Goal: Information Seeking & Learning: Find contact information

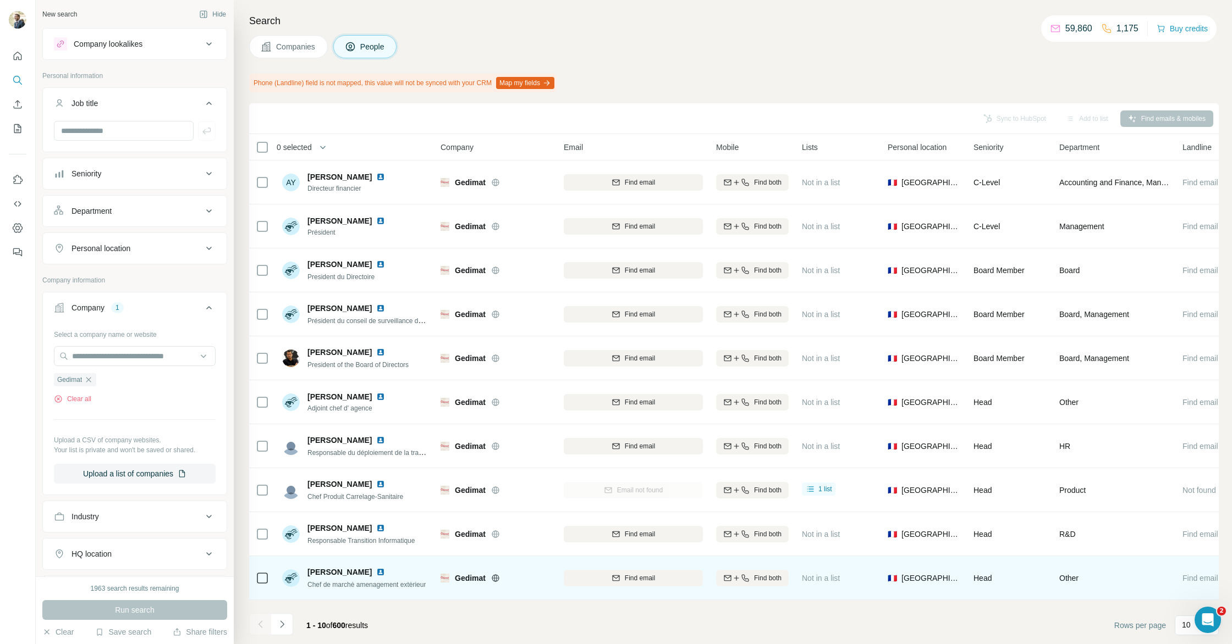
scroll to position [0, 2]
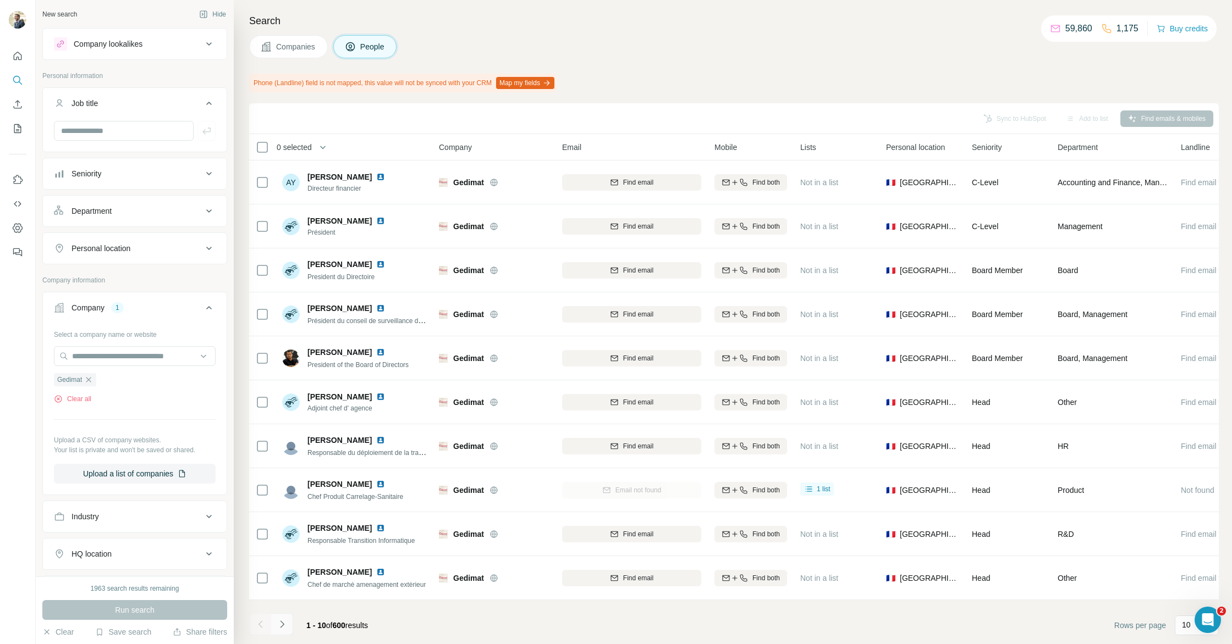
click at [281, 629] on icon "Navigate to next page" at bounding box center [282, 624] width 11 height 11
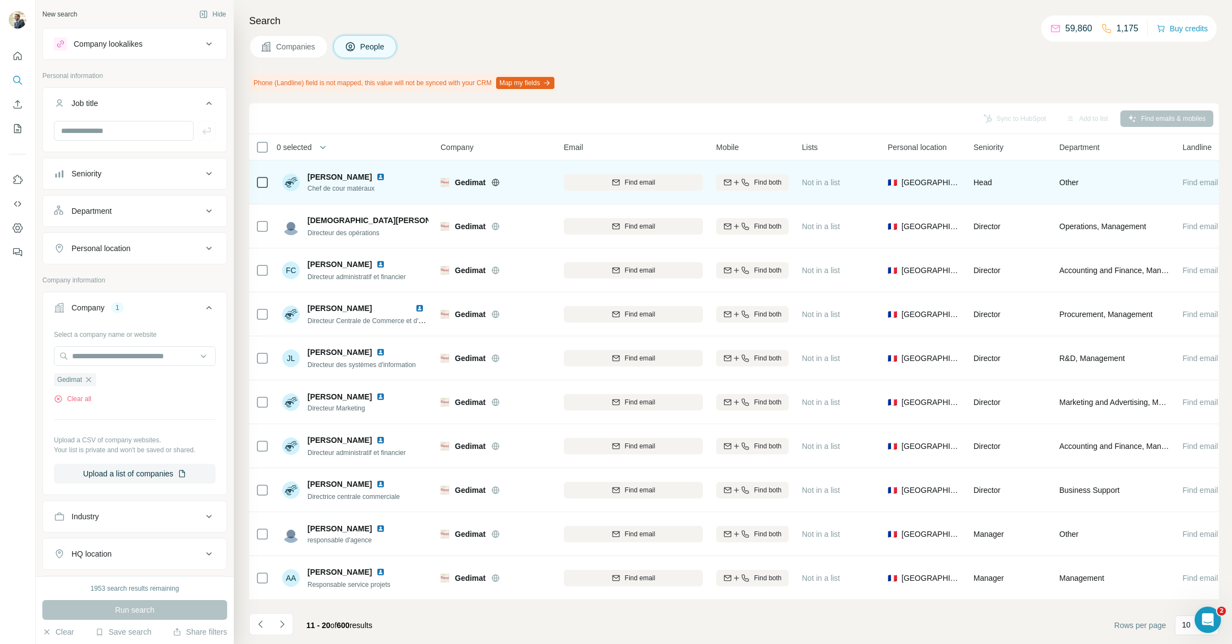
click at [376, 174] on img at bounding box center [380, 177] width 9 height 9
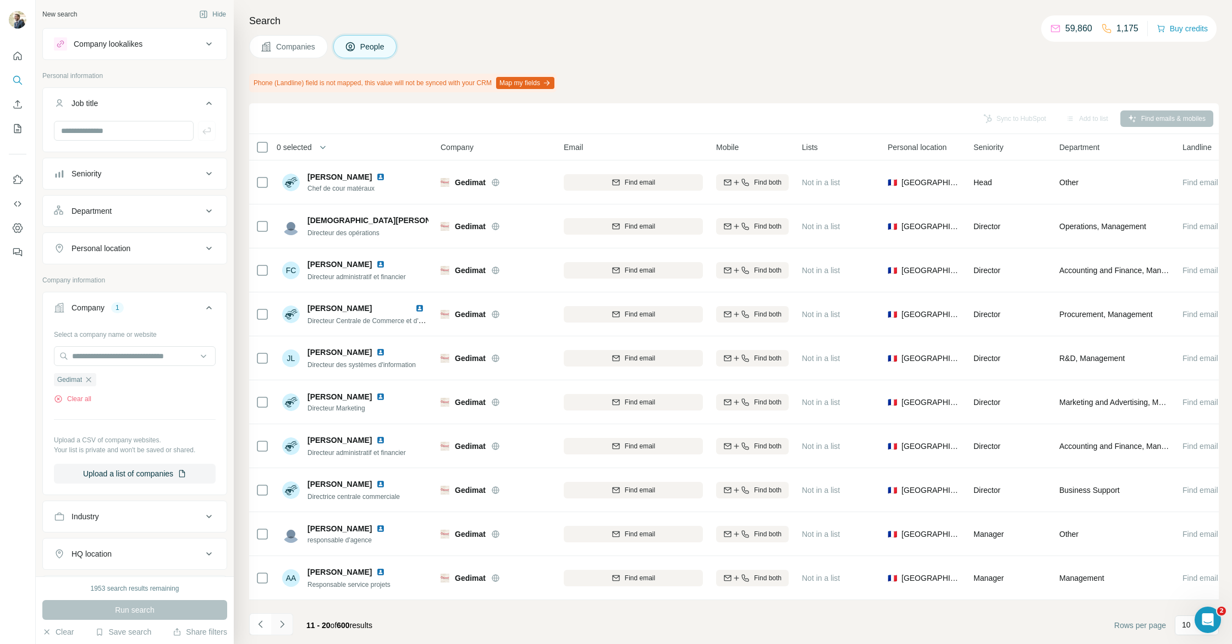
click at [286, 625] on icon "Navigate to next page" at bounding box center [282, 624] width 11 height 11
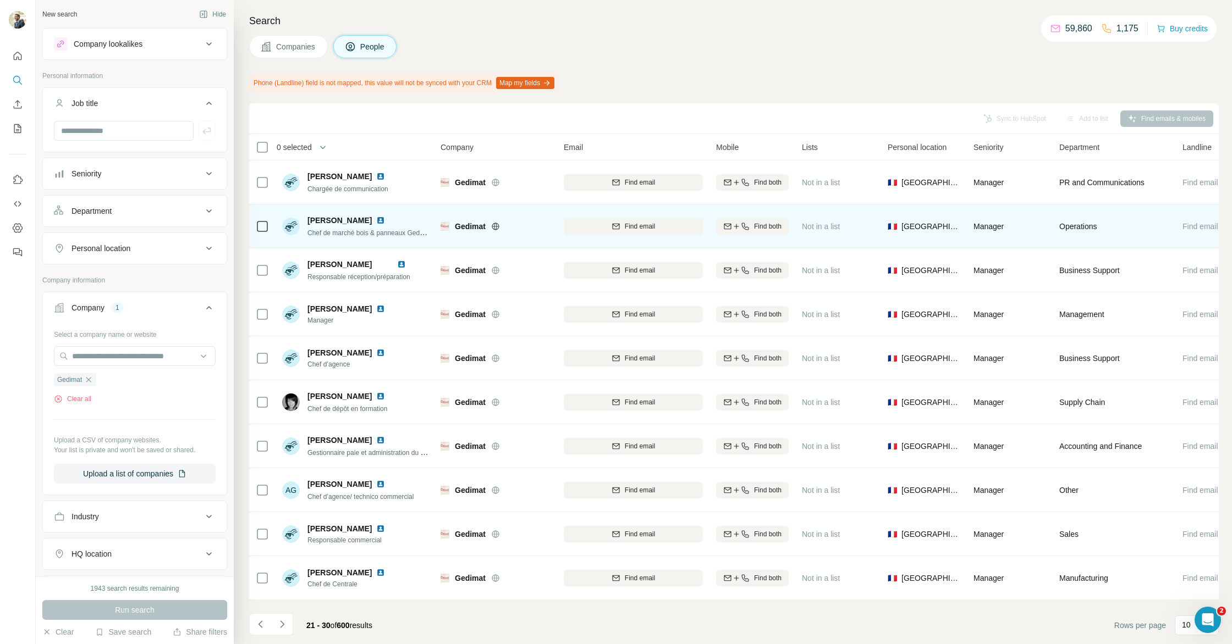
click at [379, 218] on img at bounding box center [380, 220] width 9 height 9
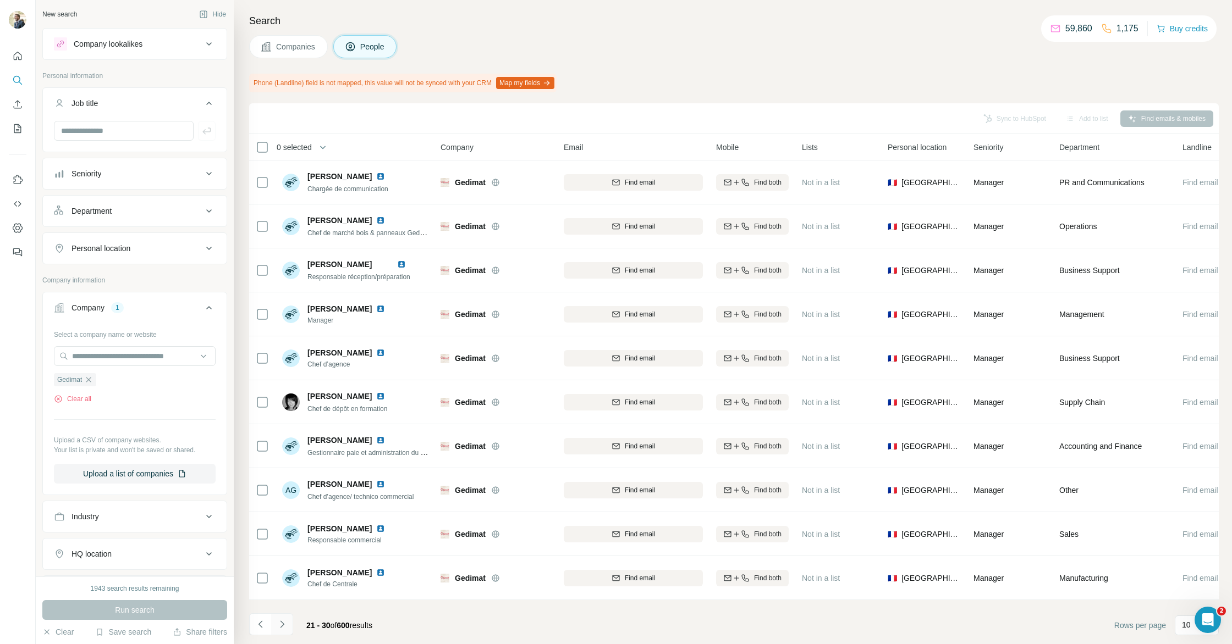
click at [279, 625] on icon "Navigate to next page" at bounding box center [282, 624] width 11 height 11
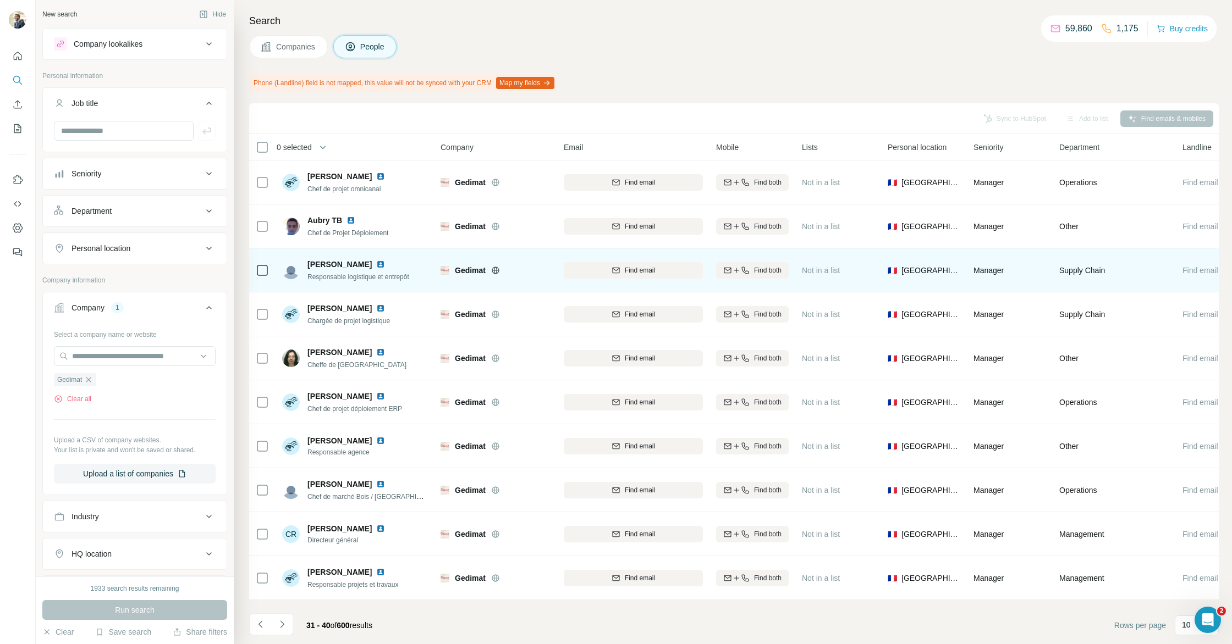
click at [376, 265] on img at bounding box center [380, 264] width 9 height 9
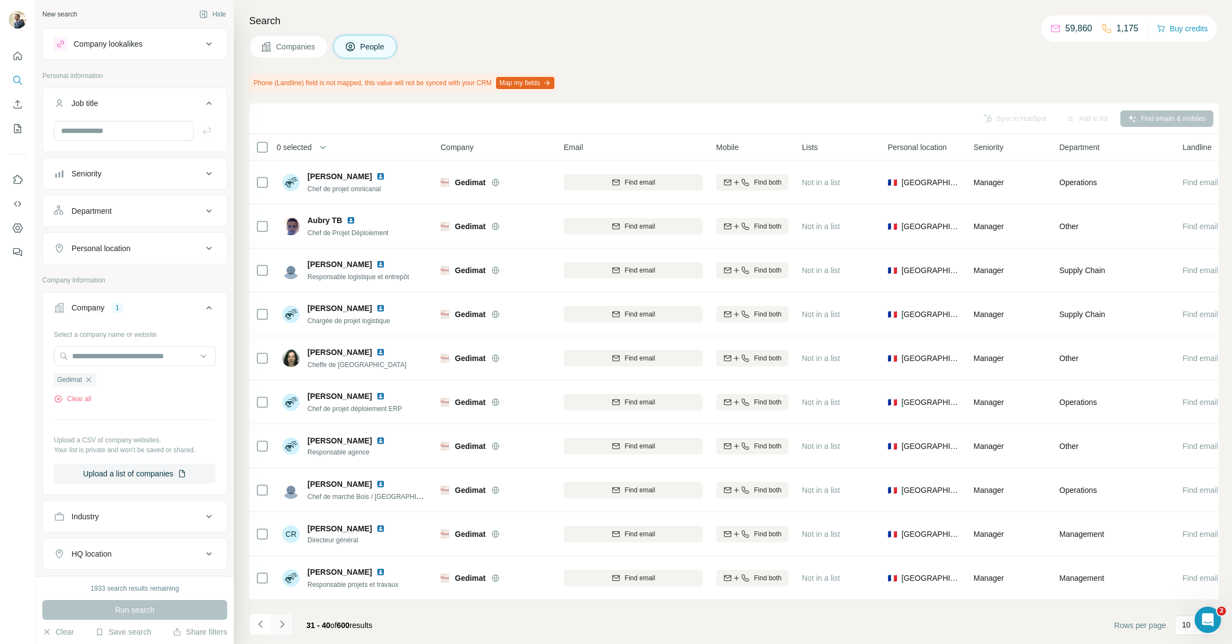
click at [283, 626] on icon "Navigate to next page" at bounding box center [282, 624] width 11 height 11
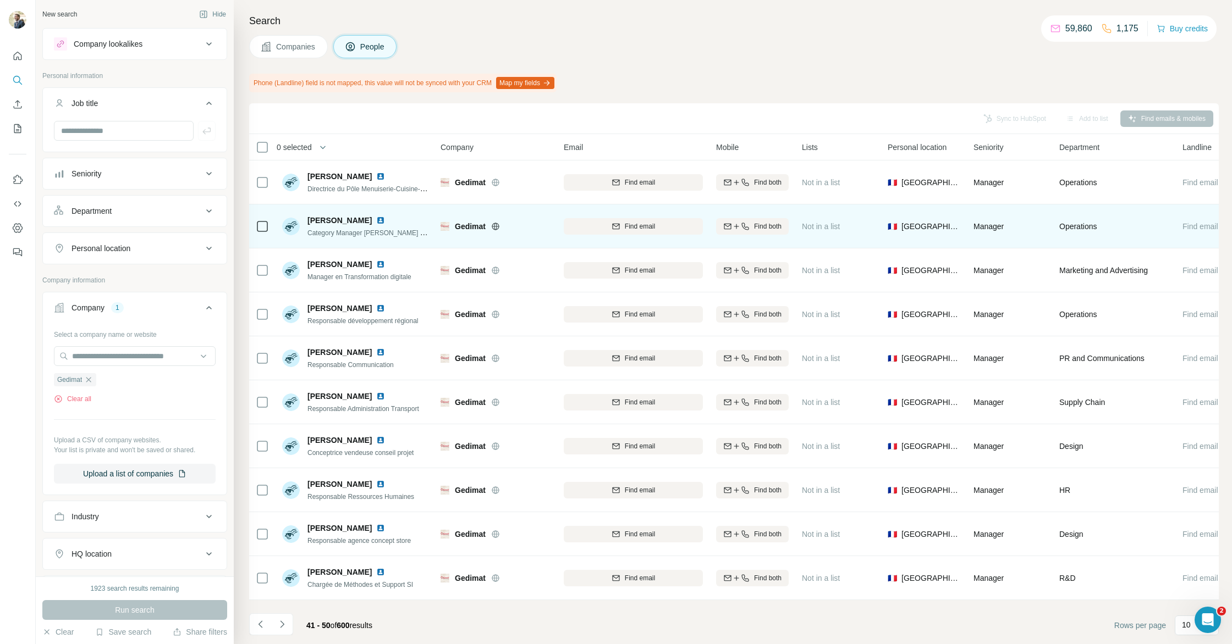
click at [385, 218] on img at bounding box center [380, 220] width 9 height 9
click at [641, 229] on span "Find email" at bounding box center [640, 227] width 30 height 10
drag, startPoint x: 578, startPoint y: 225, endPoint x: 716, endPoint y: 231, distance: 137.6
click at [0, 0] on tr "[PERSON_NAME] Category Manager [PERSON_NAME] oeuvre/ Second oeuvre/ Aménagement…" at bounding box center [0, 0] width 0 height 0
copy tr "[PERSON_NAME][EMAIL_ADDRESS][DOMAIN_NAME]"
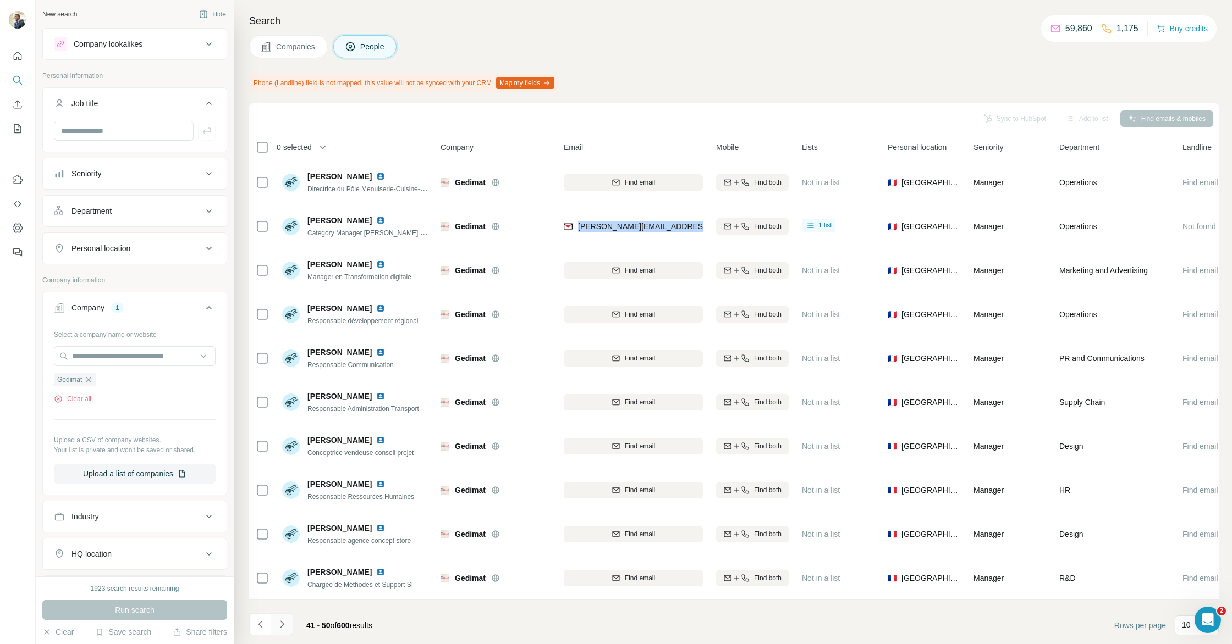
click at [285, 622] on icon "Navigate to next page" at bounding box center [282, 624] width 11 height 11
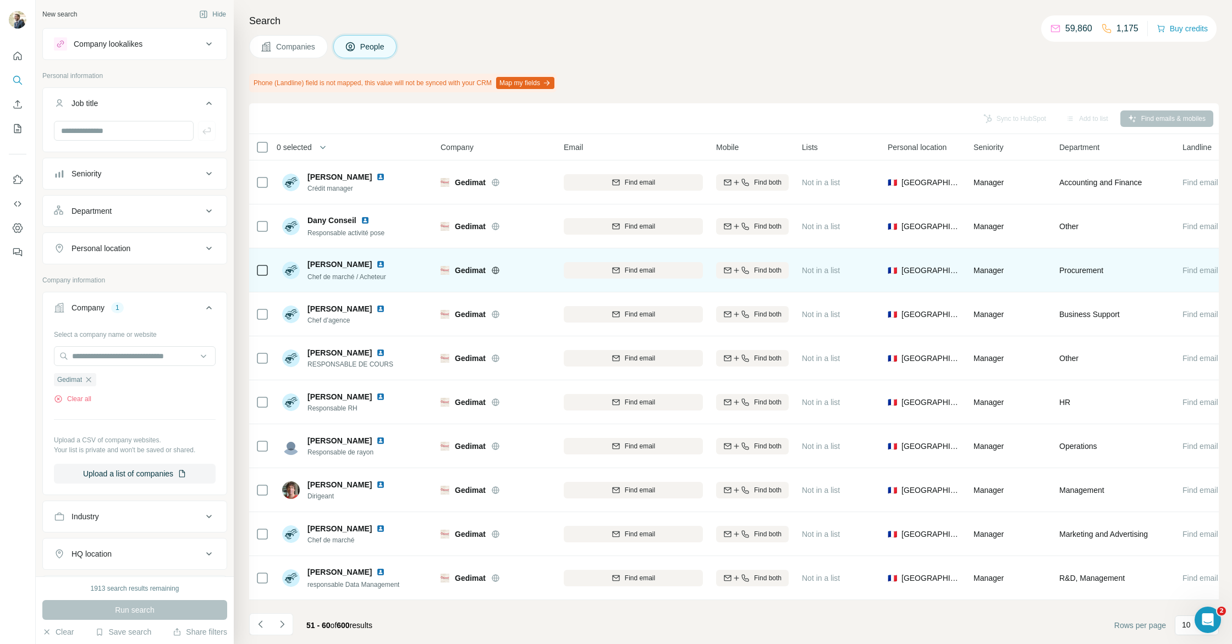
click at [376, 264] on img at bounding box center [380, 264] width 9 height 9
click at [634, 267] on span "Find email" at bounding box center [640, 271] width 30 height 10
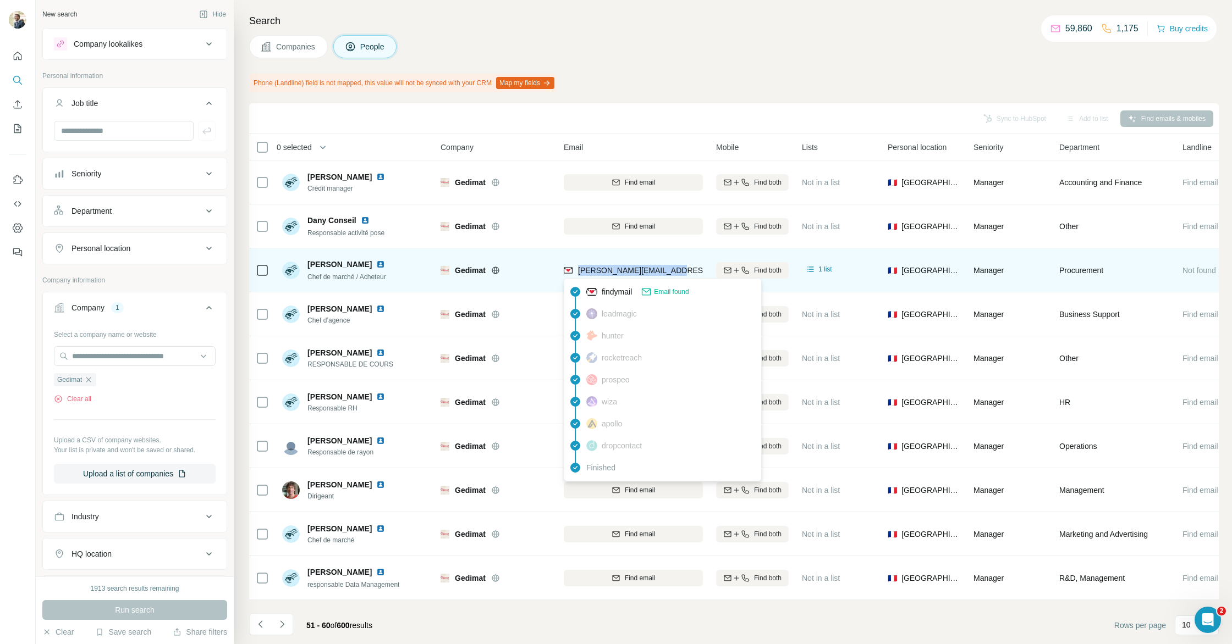
drag, startPoint x: 662, startPoint y: 271, endPoint x: 578, endPoint y: 270, distance: 84.1
click at [577, 270] on div "[PERSON_NAME][EMAIL_ADDRESS][DOMAIN_NAME]" at bounding box center [633, 270] width 139 height 30
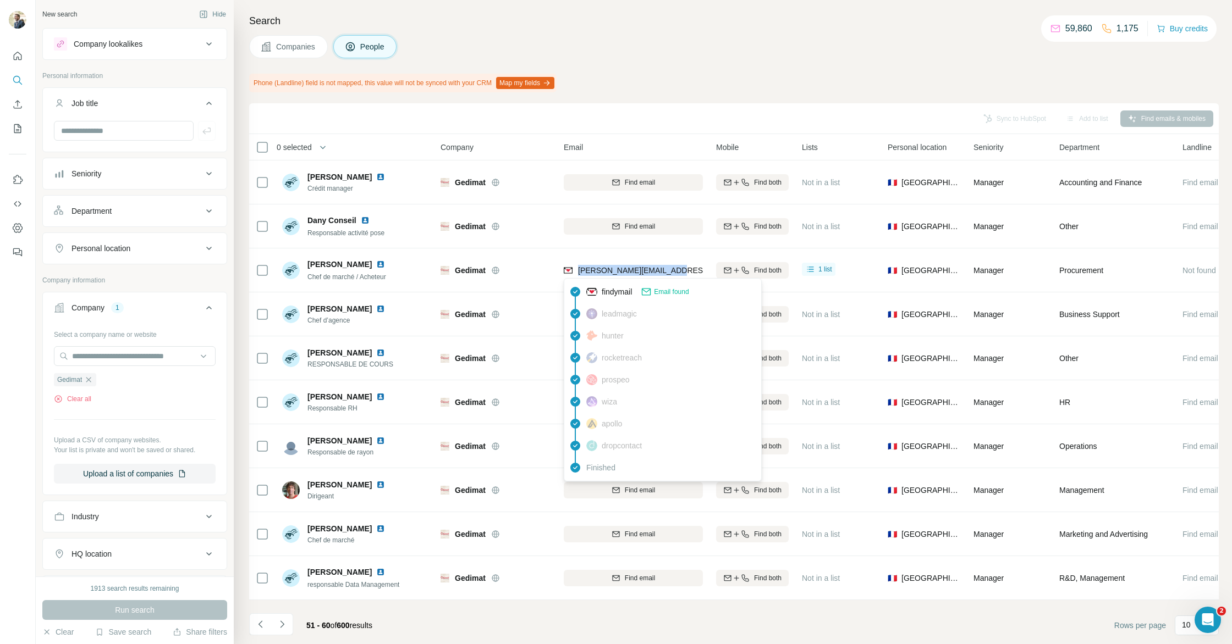
copy span "[PERSON_NAME][EMAIL_ADDRESS][DOMAIN_NAME]"
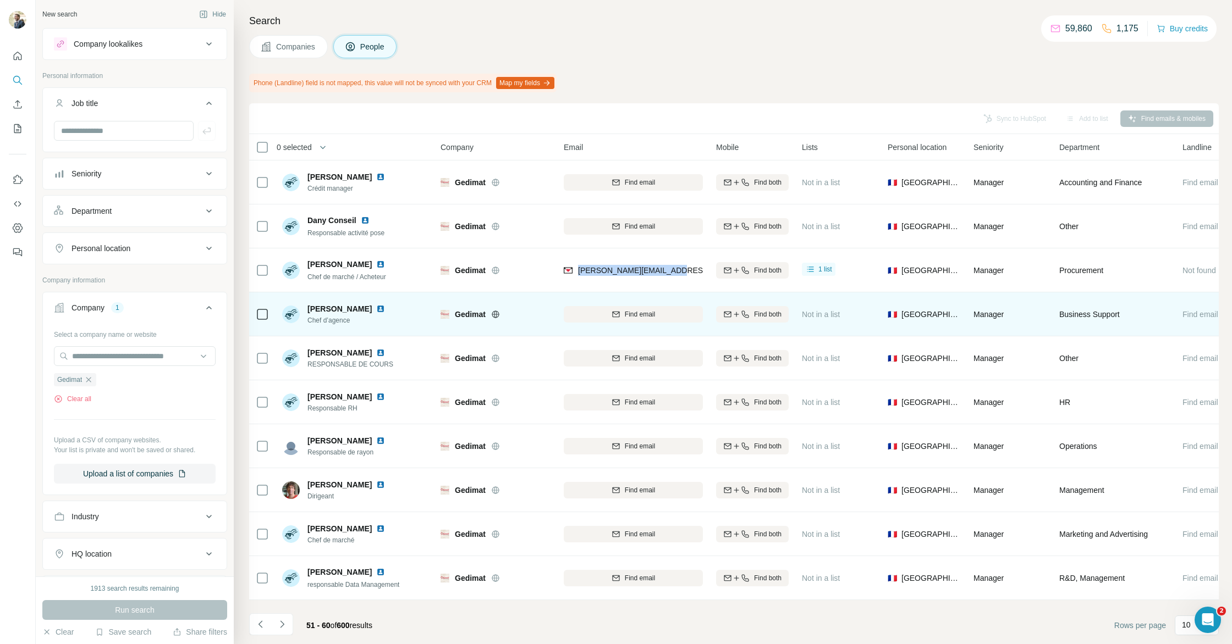
click at [376, 311] on img at bounding box center [380, 309] width 9 height 9
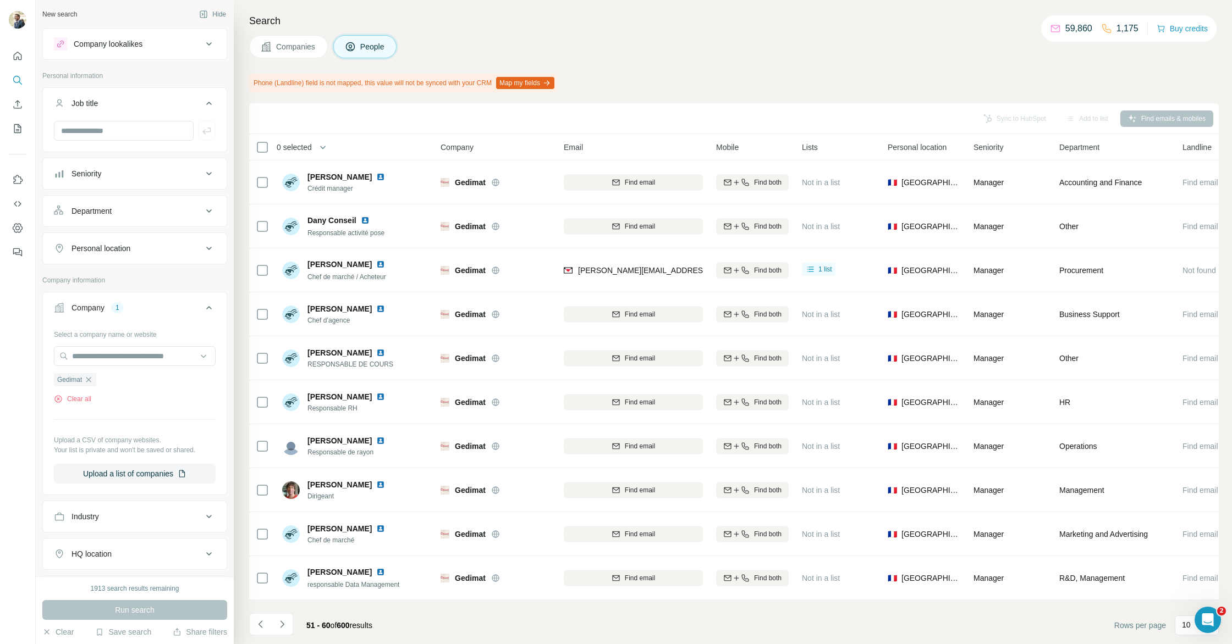
click at [694, 85] on div "Phone (Landline) field is not mapped, this value will not be synced with your C…" at bounding box center [733, 83] width 969 height 19
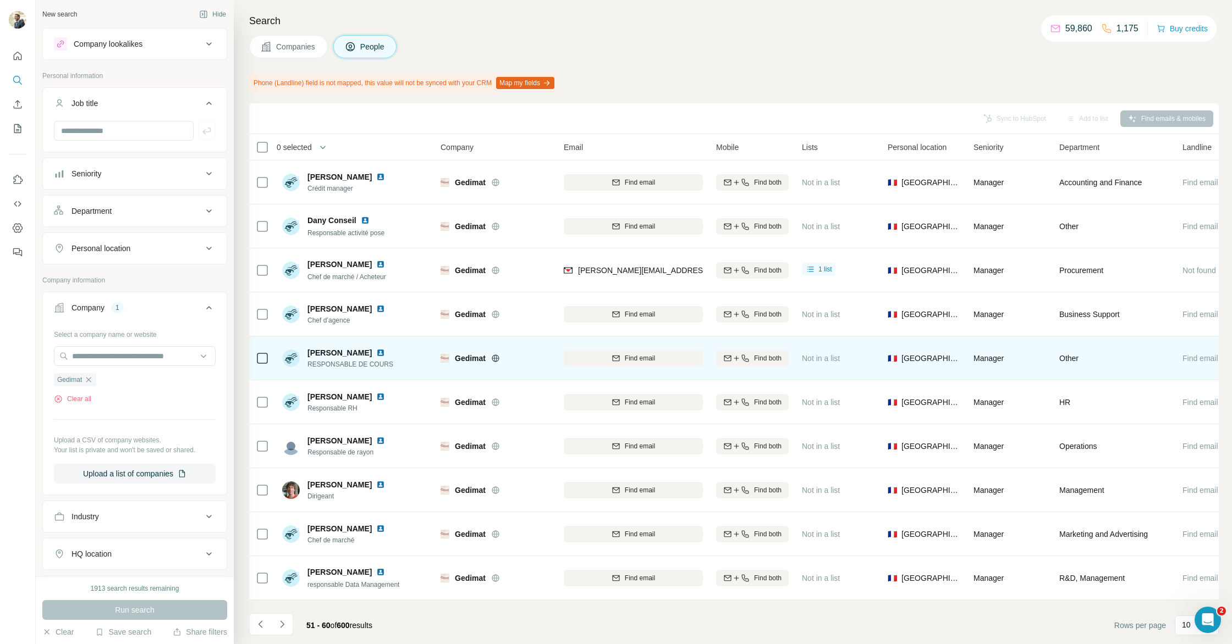
click at [382, 352] on img at bounding box center [380, 353] width 9 height 9
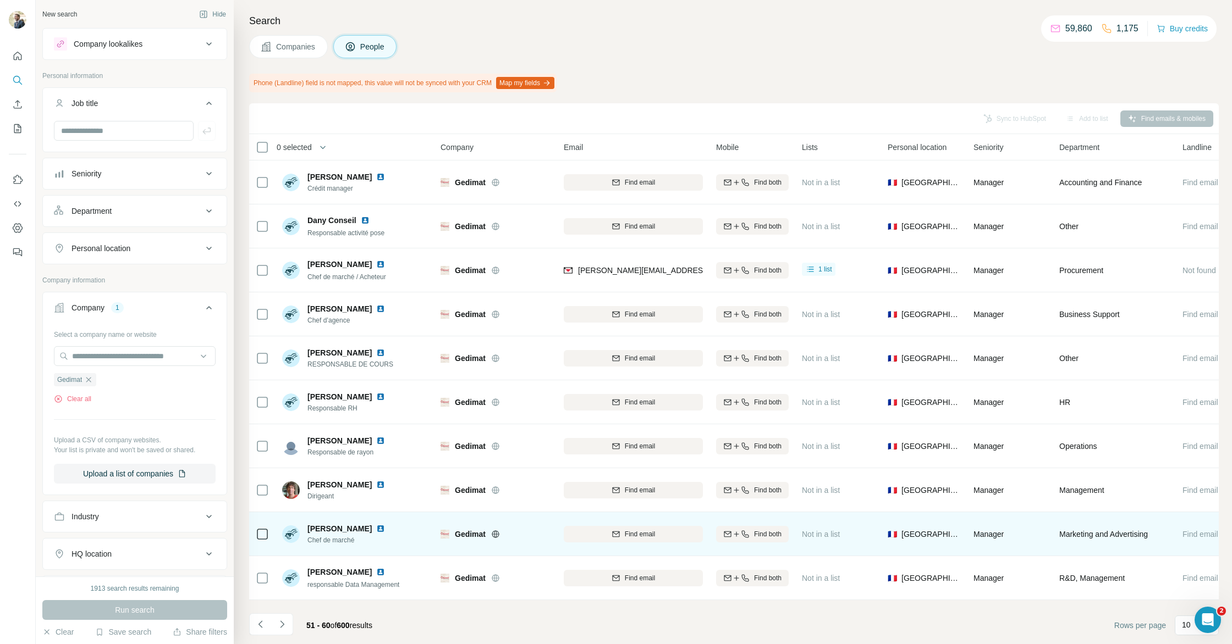
click at [376, 527] on img at bounding box center [380, 529] width 9 height 9
click at [646, 529] on span "Find email" at bounding box center [640, 534] width 30 height 10
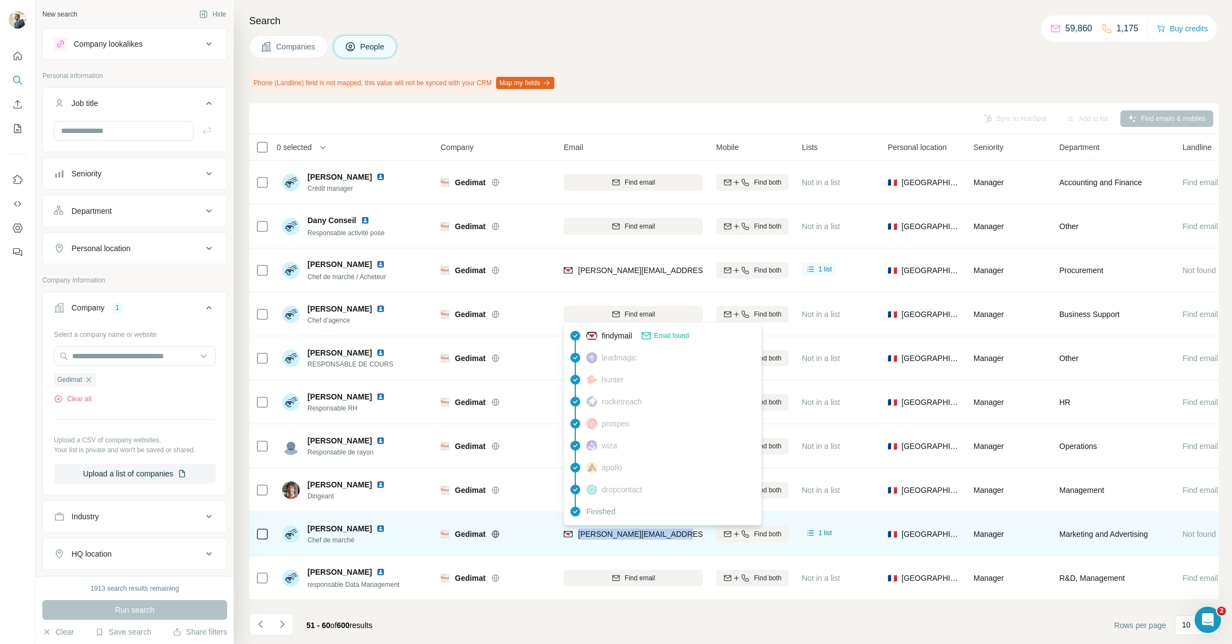
drag, startPoint x: 647, startPoint y: 533, endPoint x: 575, endPoint y: 536, distance: 72.1
click at [575, 536] on div "[PERSON_NAME][EMAIL_ADDRESS][DOMAIN_NAME]" at bounding box center [633, 534] width 139 height 30
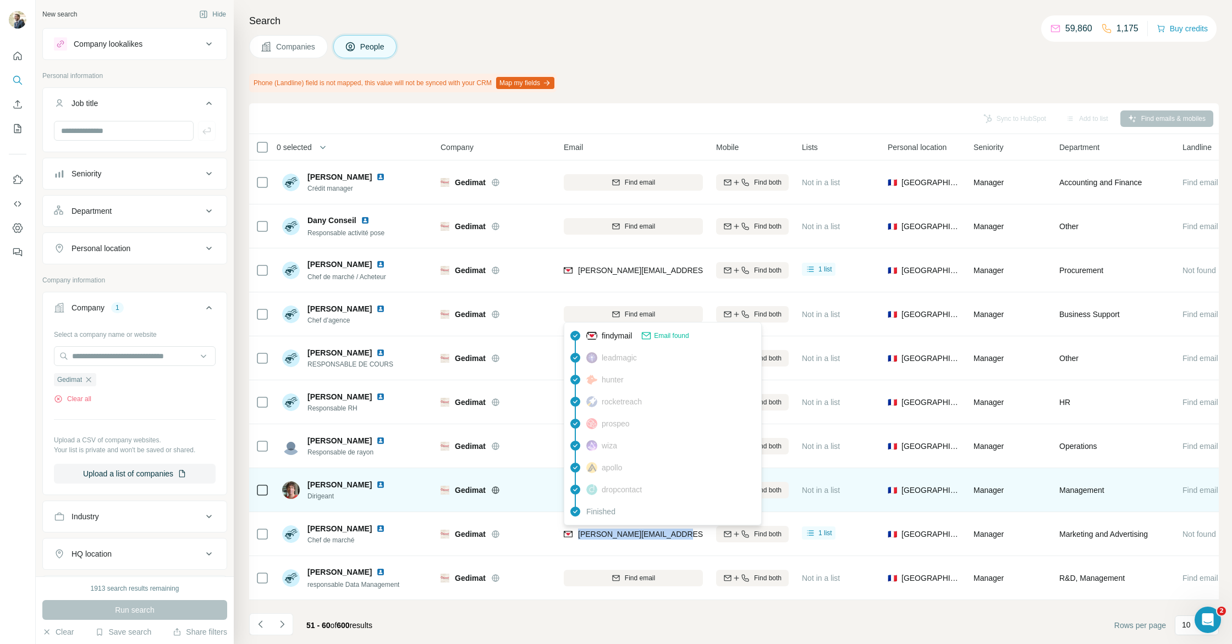
copy span "[PERSON_NAME][EMAIL_ADDRESS][DOMAIN_NAME]"
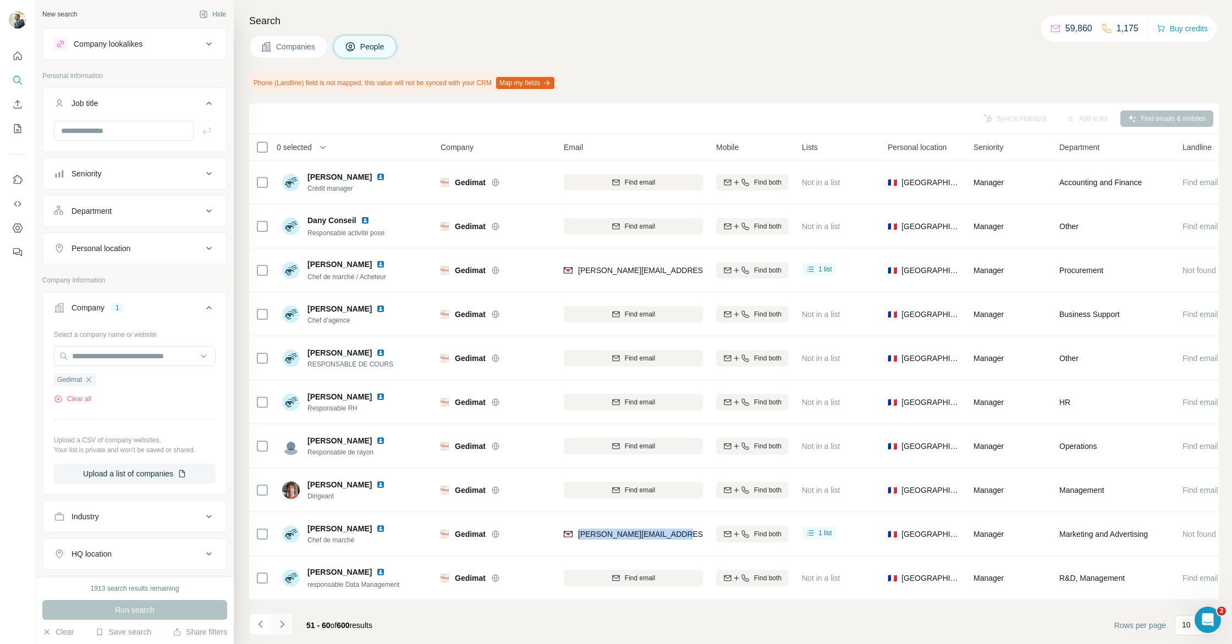
click at [282, 622] on icon "Navigate to next page" at bounding box center [282, 624] width 4 height 7
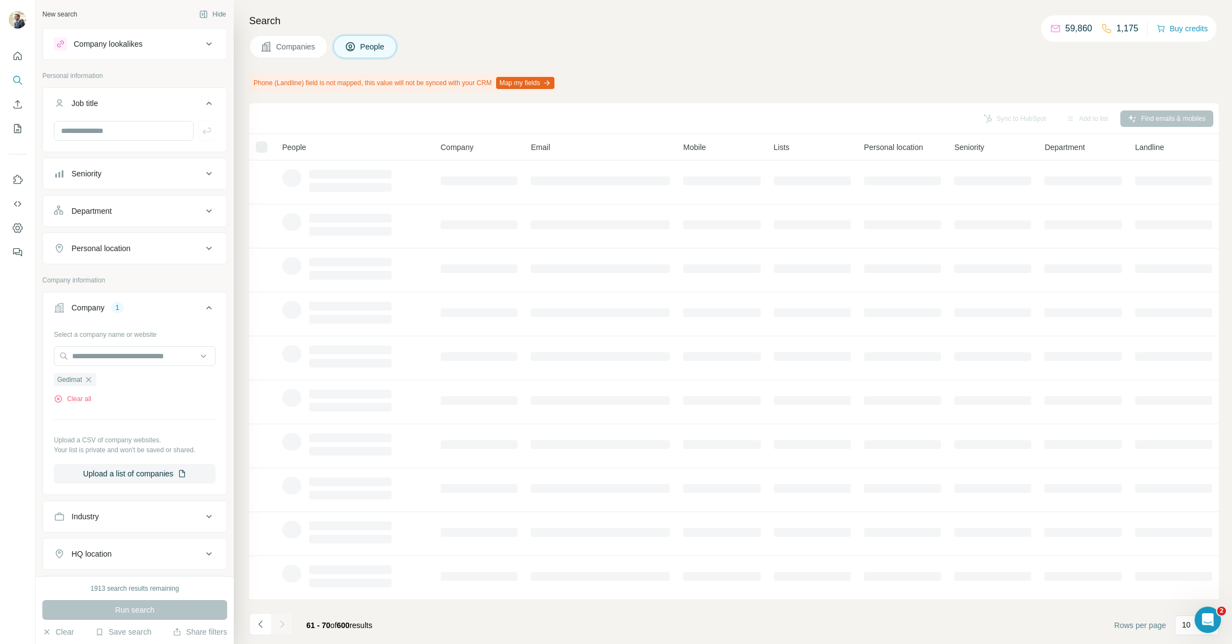
click at [687, 35] on div "Companies People" at bounding box center [733, 46] width 969 height 23
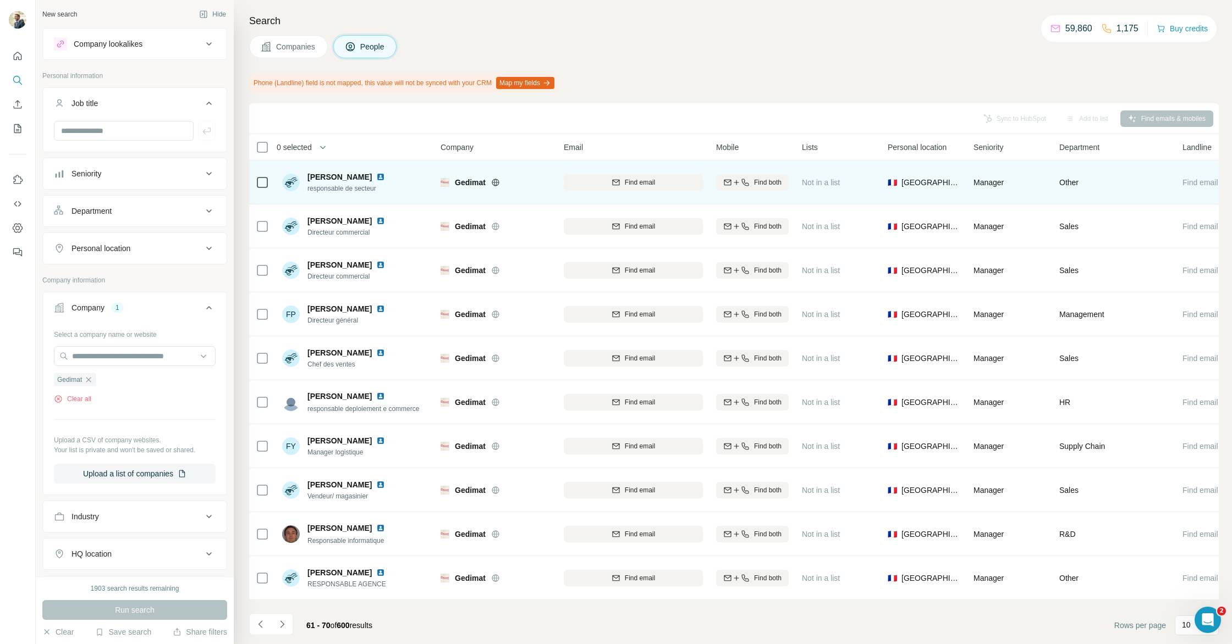
click at [376, 177] on img at bounding box center [380, 177] width 9 height 9
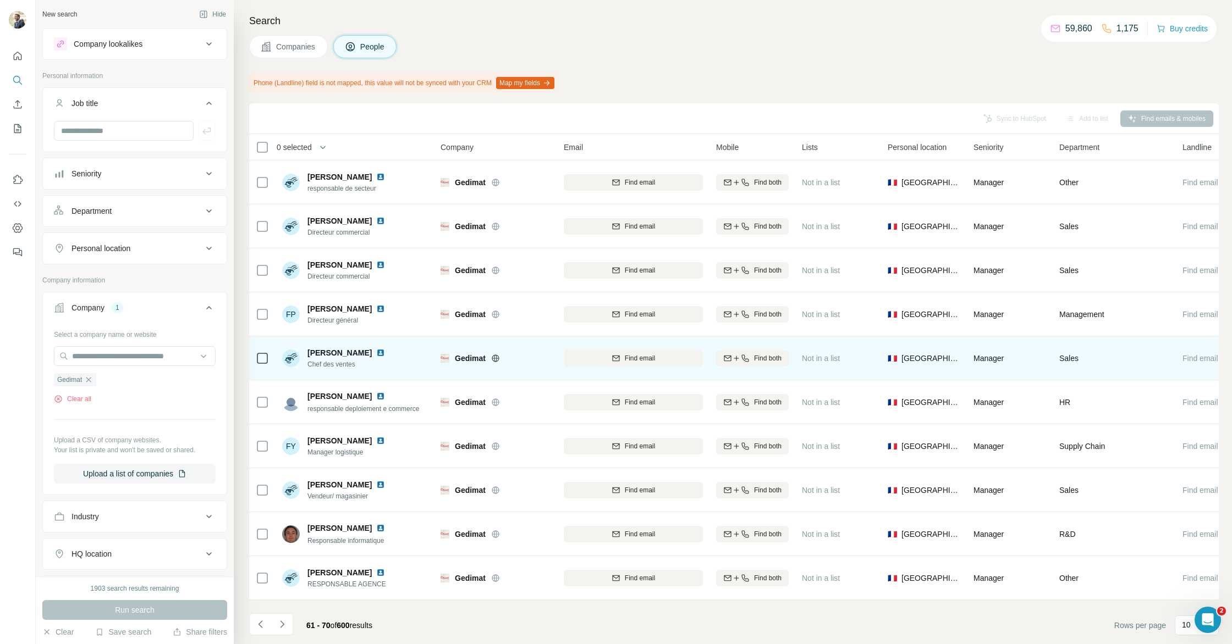
click at [378, 351] on img at bounding box center [380, 353] width 9 height 9
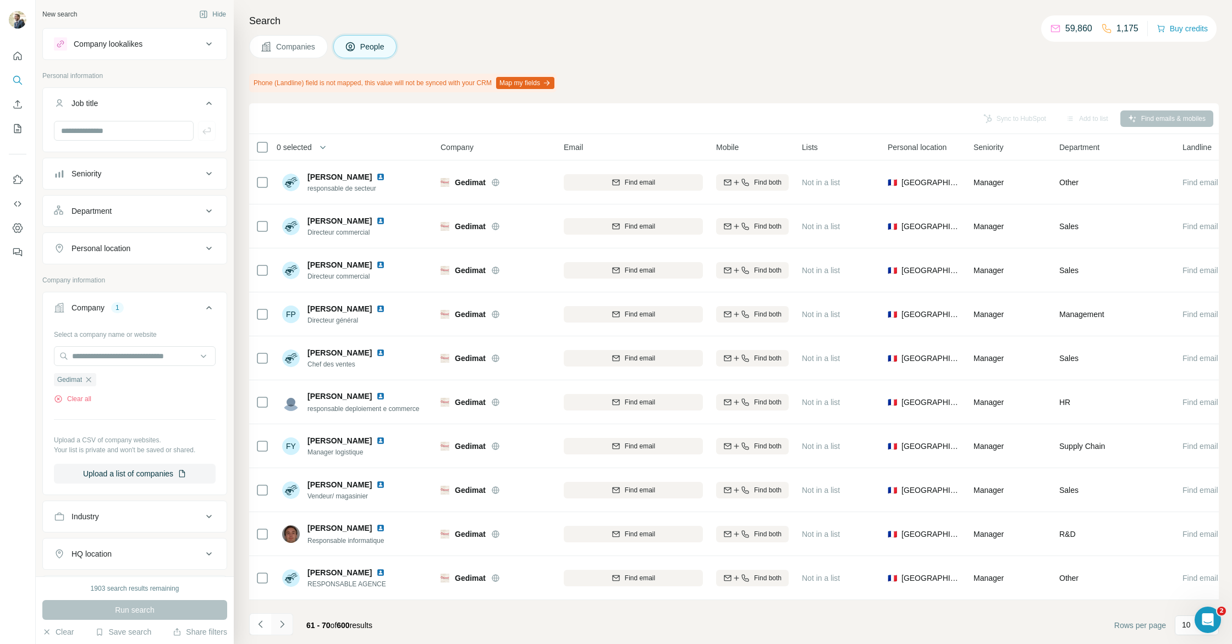
click at [277, 621] on icon "Navigate to next page" at bounding box center [282, 624] width 11 height 11
click at [286, 623] on icon "Navigate to next page" at bounding box center [282, 624] width 11 height 11
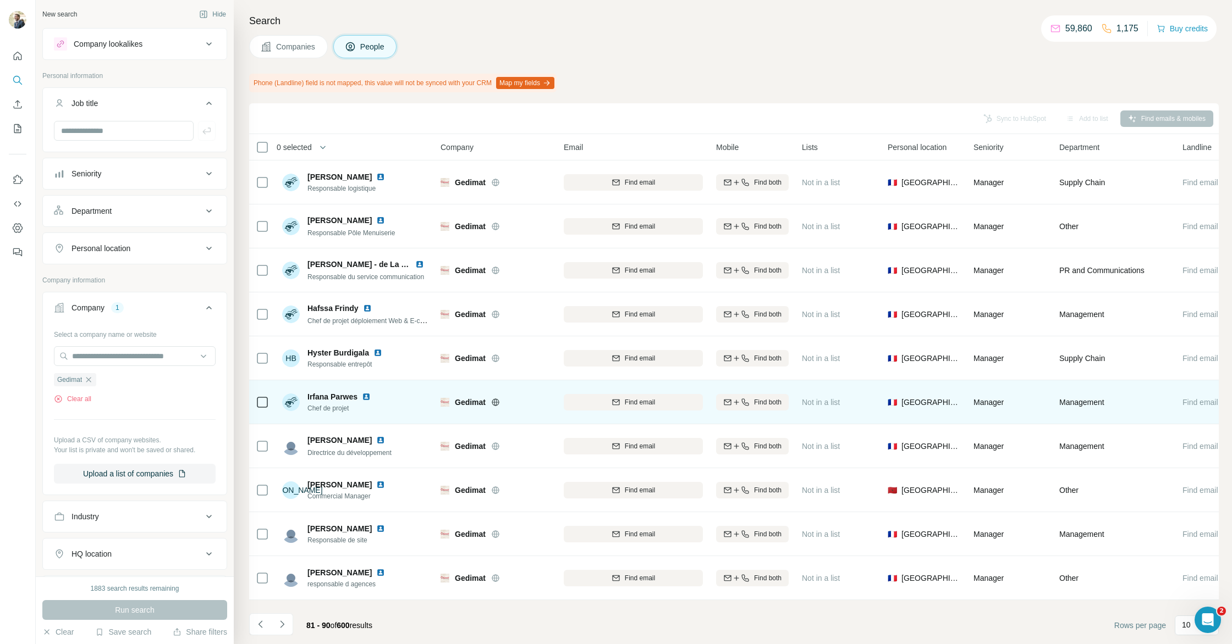
click at [369, 394] on img at bounding box center [366, 397] width 9 height 9
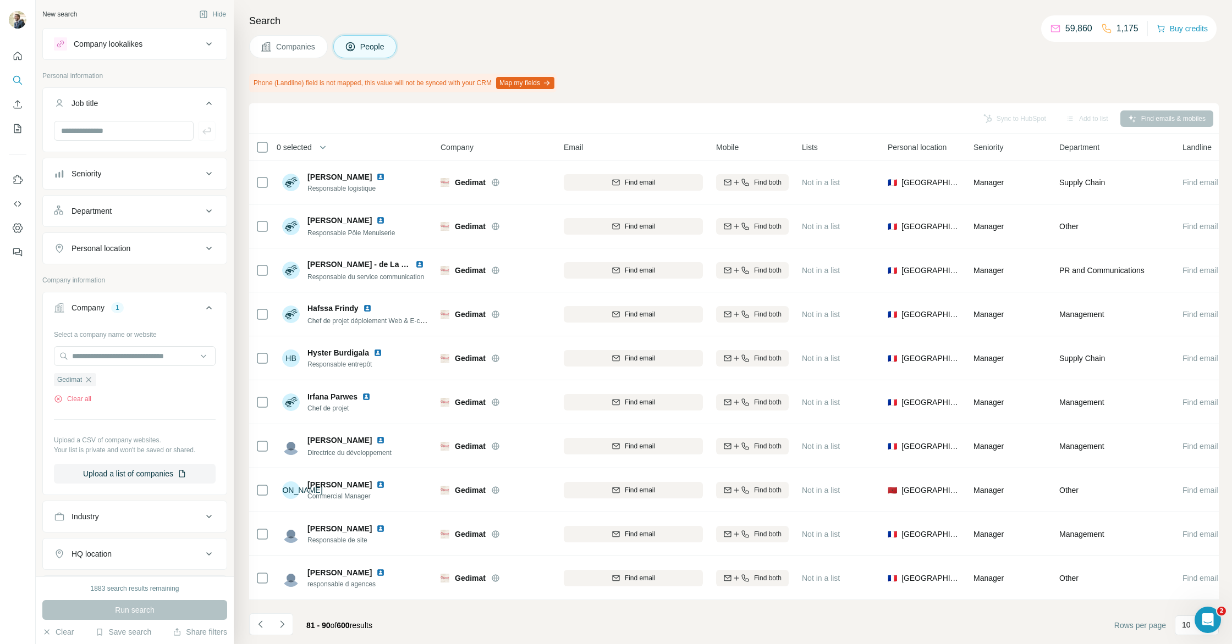
click at [278, 620] on icon "Navigate to next page" at bounding box center [282, 624] width 11 height 11
click at [280, 626] on icon "Navigate to next page" at bounding box center [282, 624] width 11 height 11
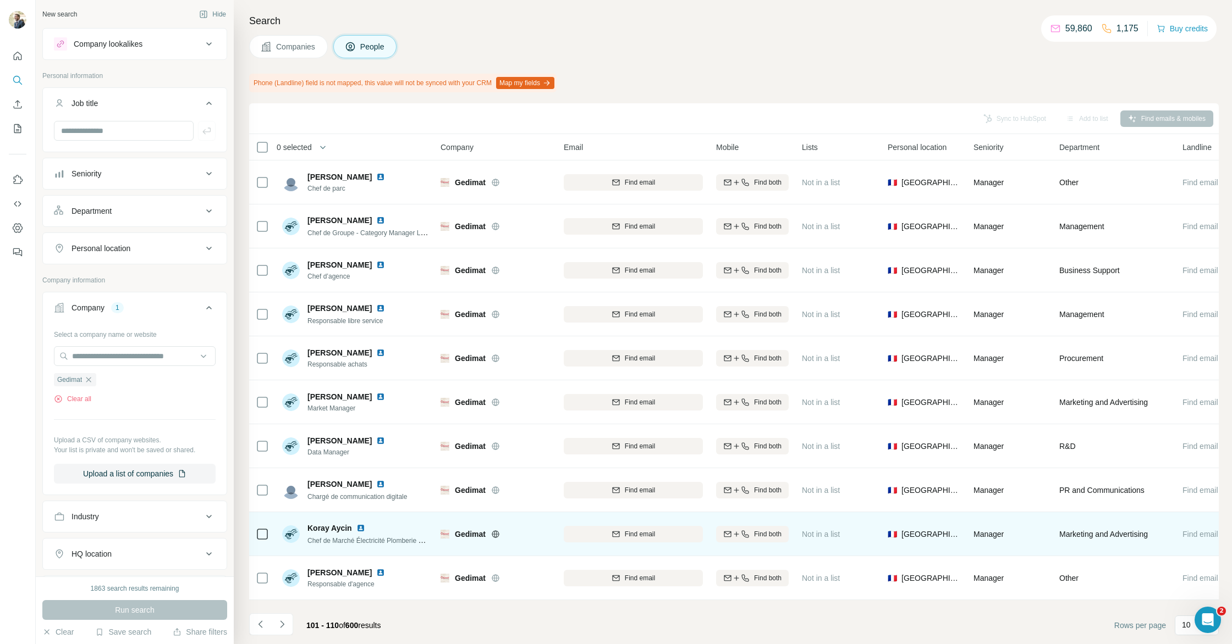
click at [362, 526] on img at bounding box center [360, 528] width 9 height 9
drag, startPoint x: 640, startPoint y: 540, endPoint x: 639, endPoint y: 534, distance: 6.6
click at [640, 540] on button "Find email" at bounding box center [633, 534] width 139 height 16
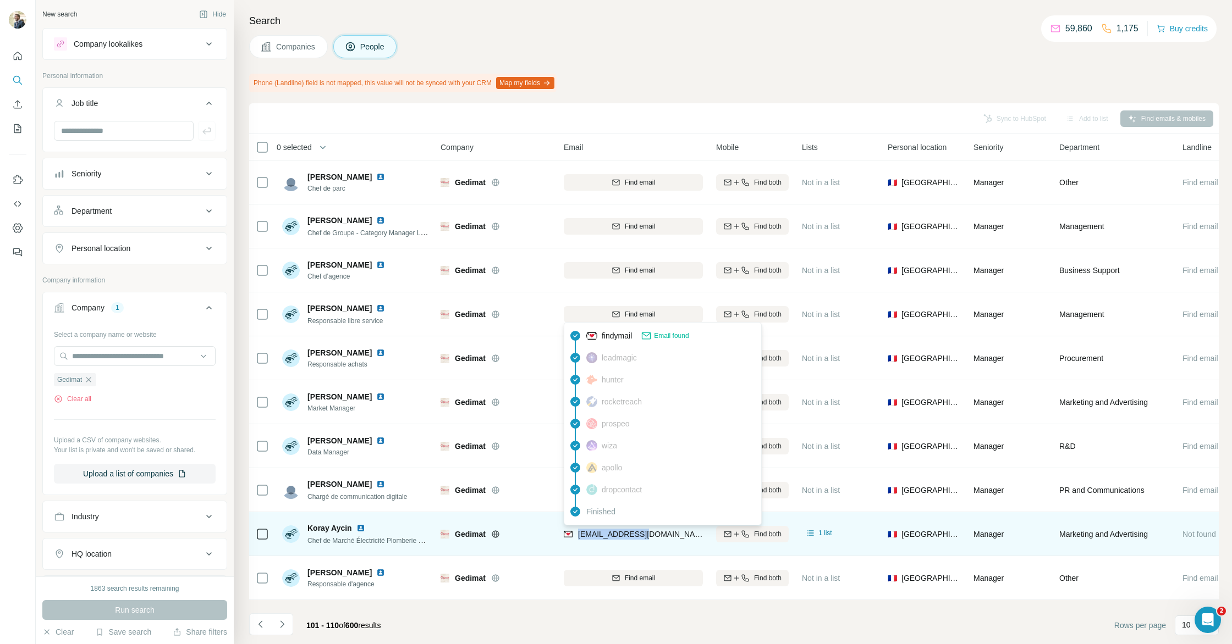
drag, startPoint x: 655, startPoint y: 536, endPoint x: 579, endPoint y: 537, distance: 75.9
click at [579, 537] on div "[EMAIL_ADDRESS][DOMAIN_NAME]" at bounding box center [633, 534] width 139 height 30
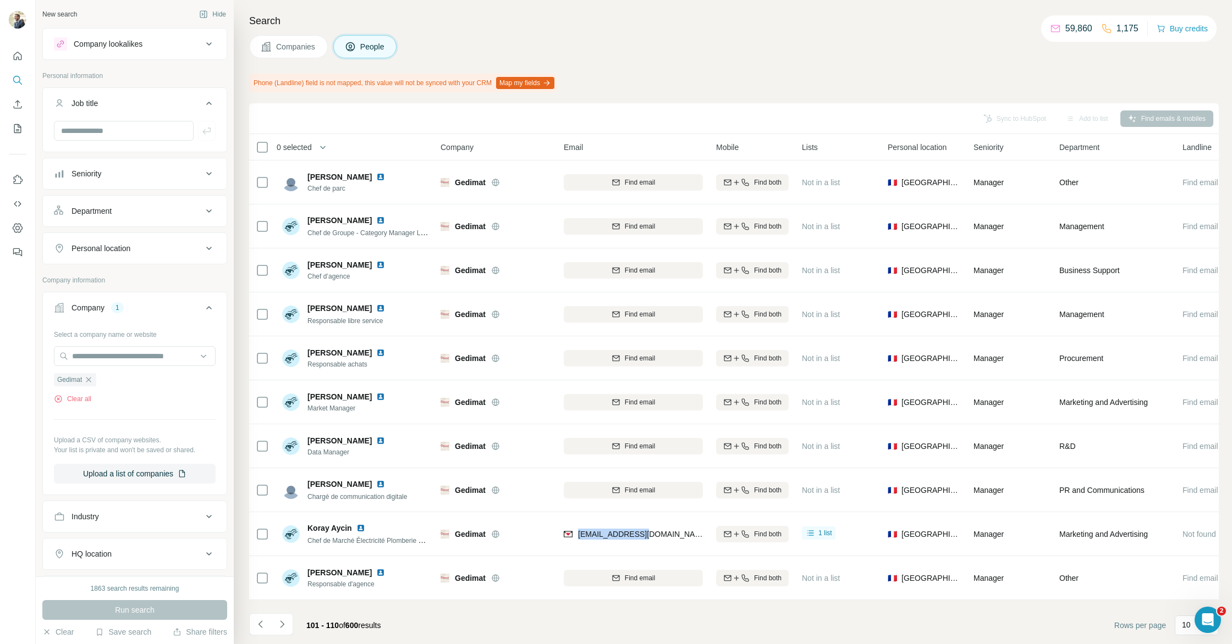
copy span "[EMAIL_ADDRESS][DOMAIN_NAME]"
click at [284, 627] on icon "Navigate to next page" at bounding box center [282, 624] width 11 height 11
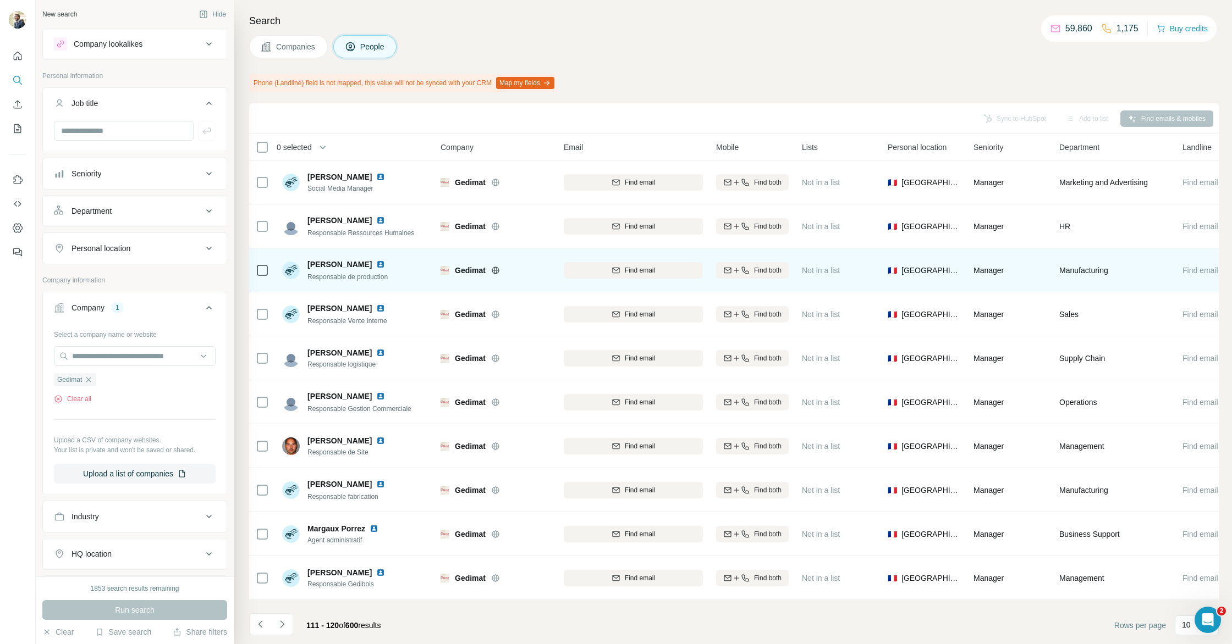
click at [376, 263] on img at bounding box center [380, 264] width 9 height 9
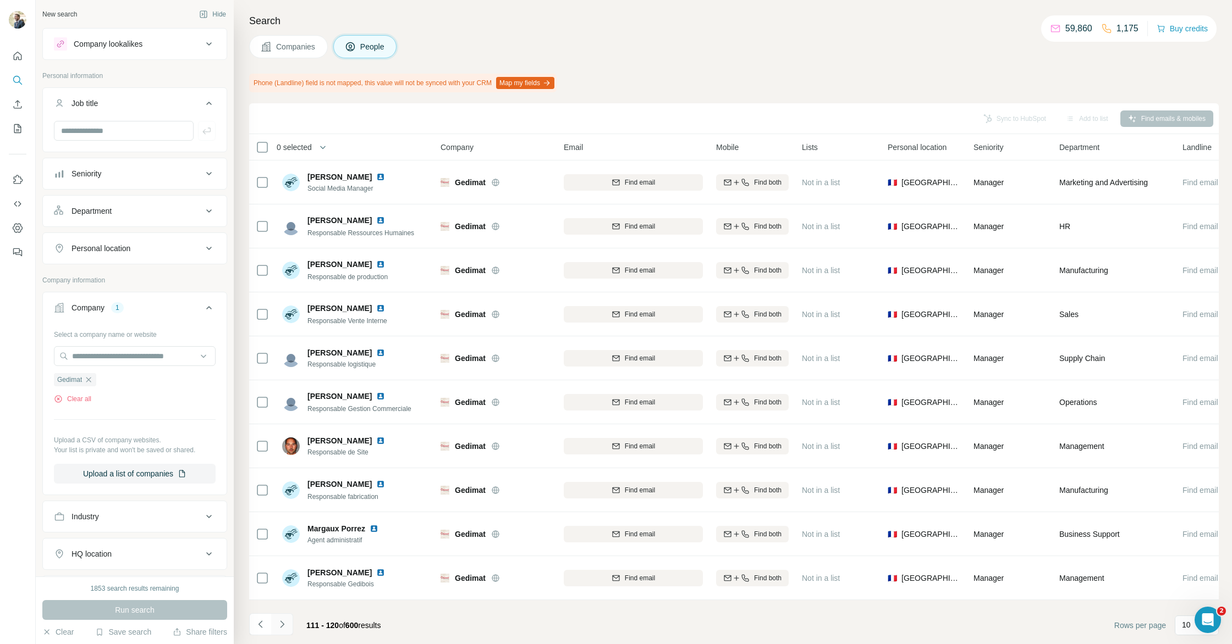
click at [284, 620] on icon "Navigate to next page" at bounding box center [282, 624] width 11 height 11
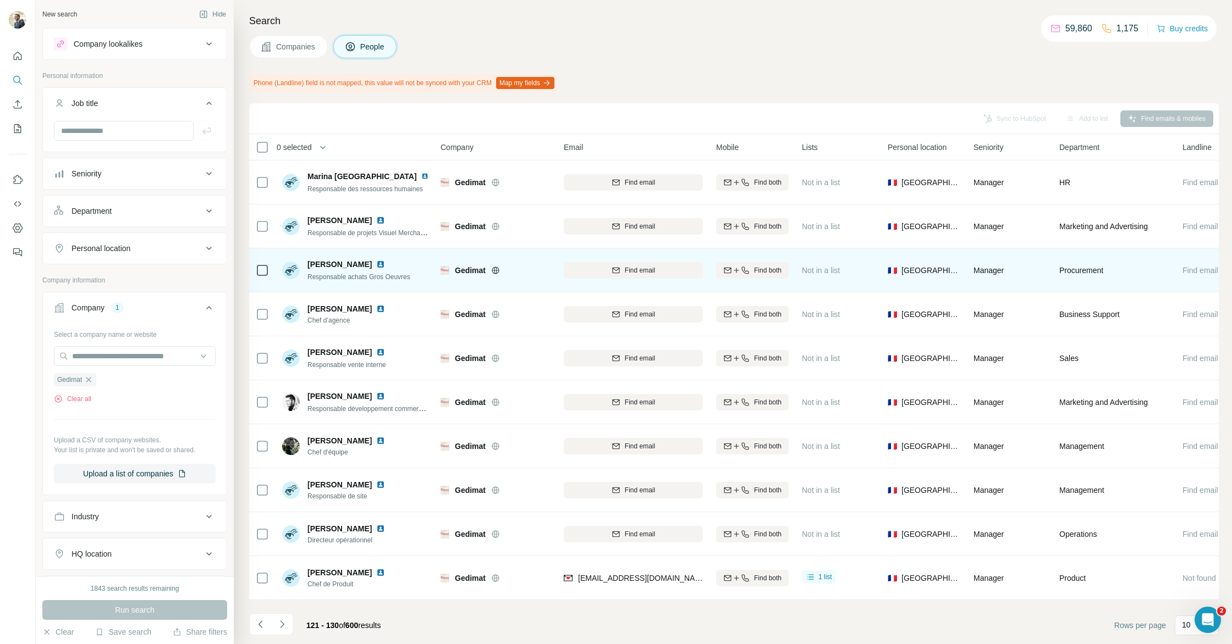
click at [385, 265] on img at bounding box center [380, 264] width 9 height 9
click at [641, 268] on span "Find email" at bounding box center [640, 271] width 30 height 10
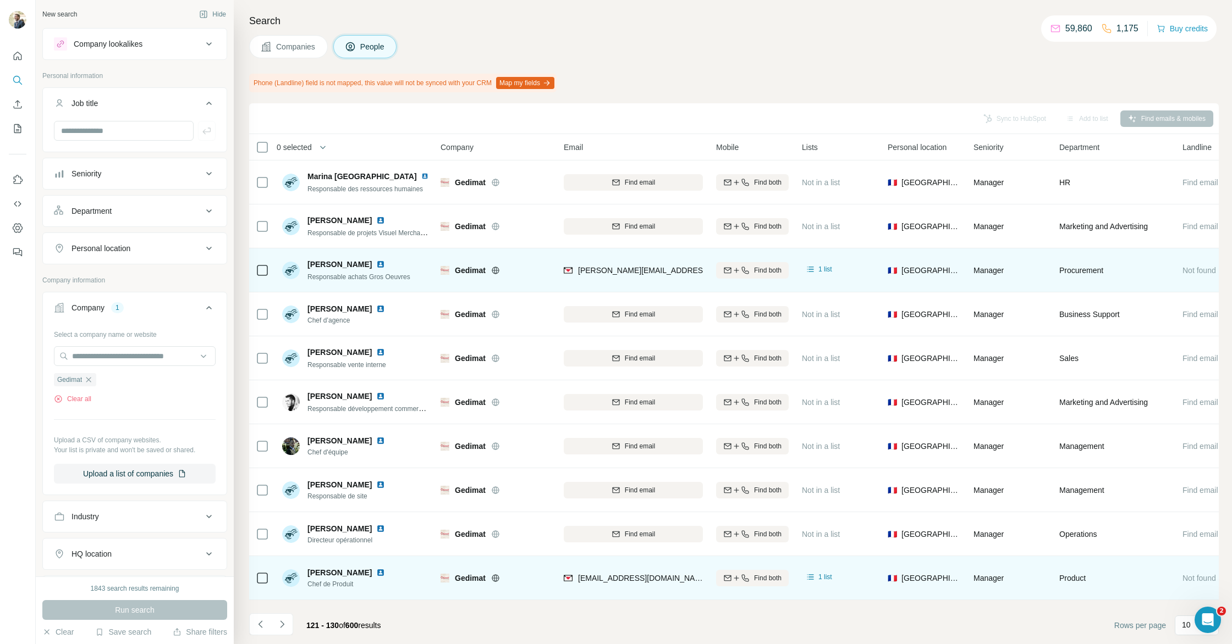
click at [382, 572] on img at bounding box center [380, 573] width 9 height 9
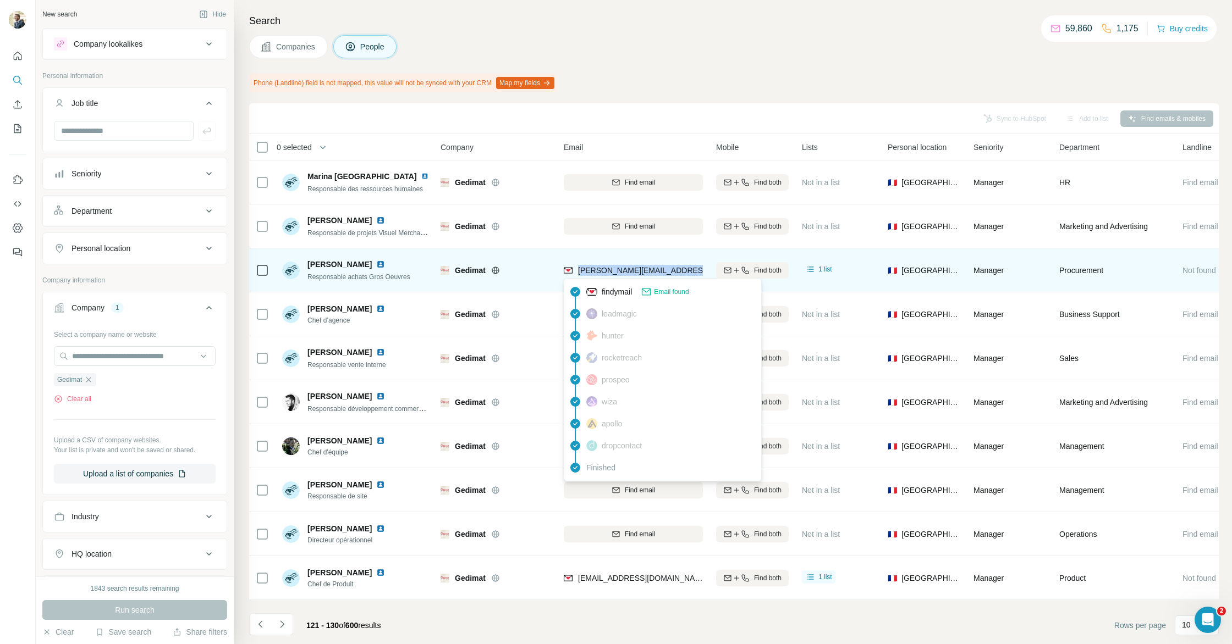
drag, startPoint x: 689, startPoint y: 269, endPoint x: 577, endPoint y: 272, distance: 112.2
click at [577, 272] on div "[PERSON_NAME][EMAIL_ADDRESS][DOMAIN_NAME]" at bounding box center [633, 270] width 139 height 30
copy span "[PERSON_NAME][EMAIL_ADDRESS][DOMAIN_NAME]"
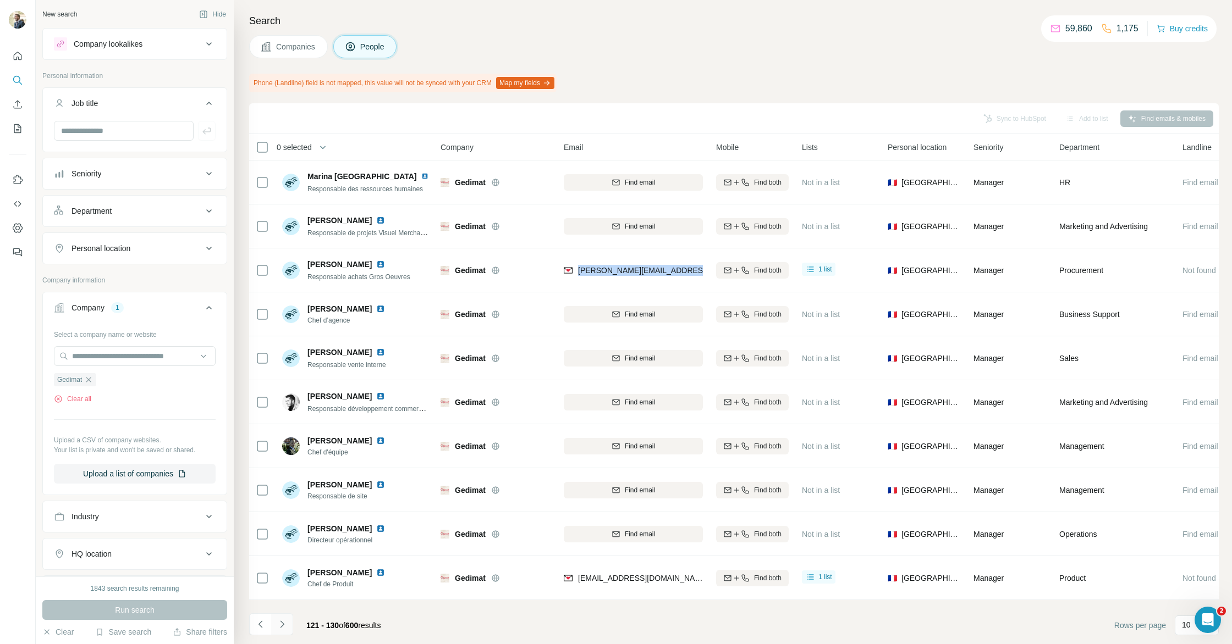
click at [285, 619] on icon "Navigate to next page" at bounding box center [282, 624] width 11 height 11
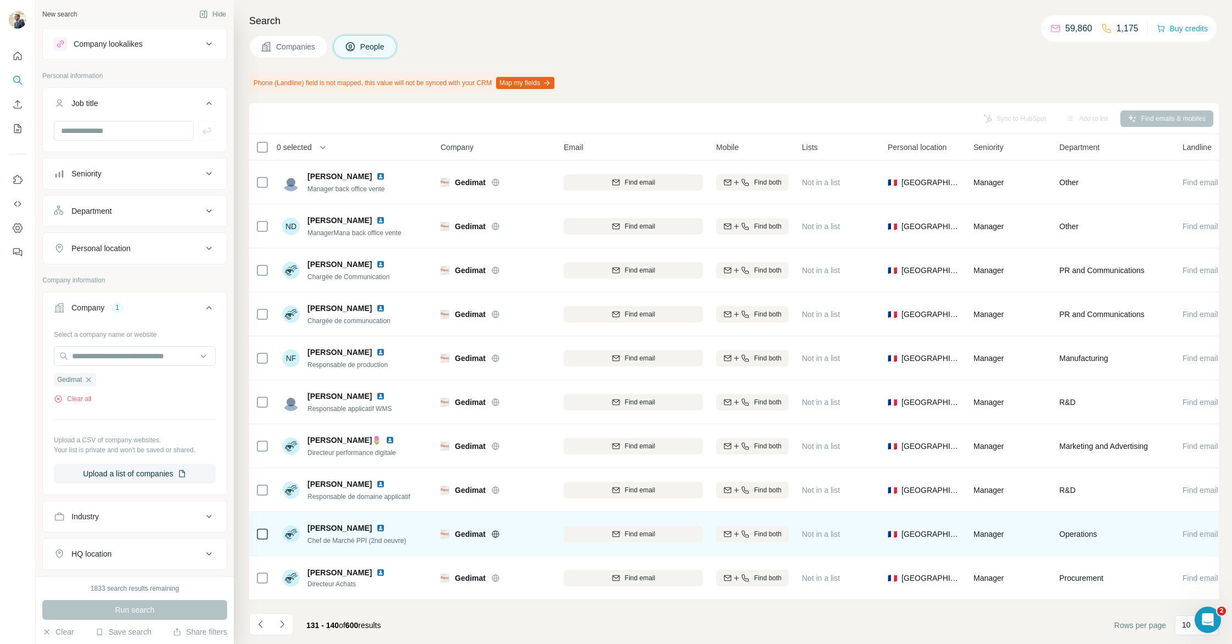
click at [376, 528] on img at bounding box center [380, 528] width 9 height 9
click at [654, 538] on span "Find email" at bounding box center [640, 534] width 30 height 10
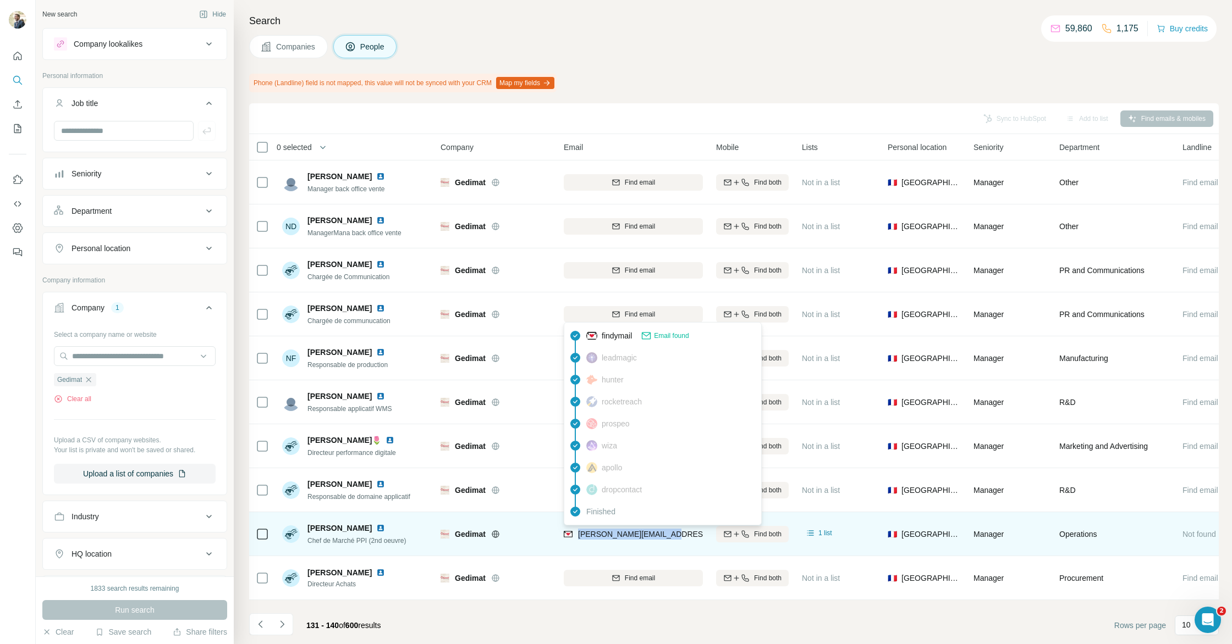
drag, startPoint x: 681, startPoint y: 533, endPoint x: 579, endPoint y: 534, distance: 101.7
click at [579, 534] on div "[PERSON_NAME][EMAIL_ADDRESS][DOMAIN_NAME]" at bounding box center [633, 534] width 139 height 30
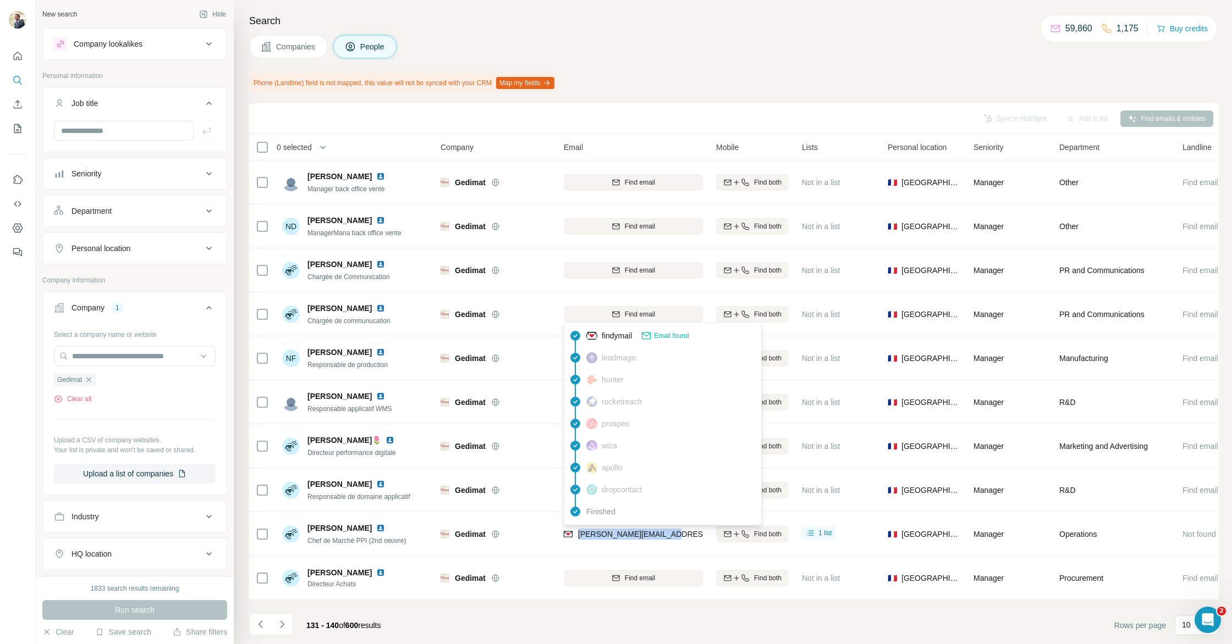
copy span "[PERSON_NAME][EMAIL_ADDRESS][DOMAIN_NAME]"
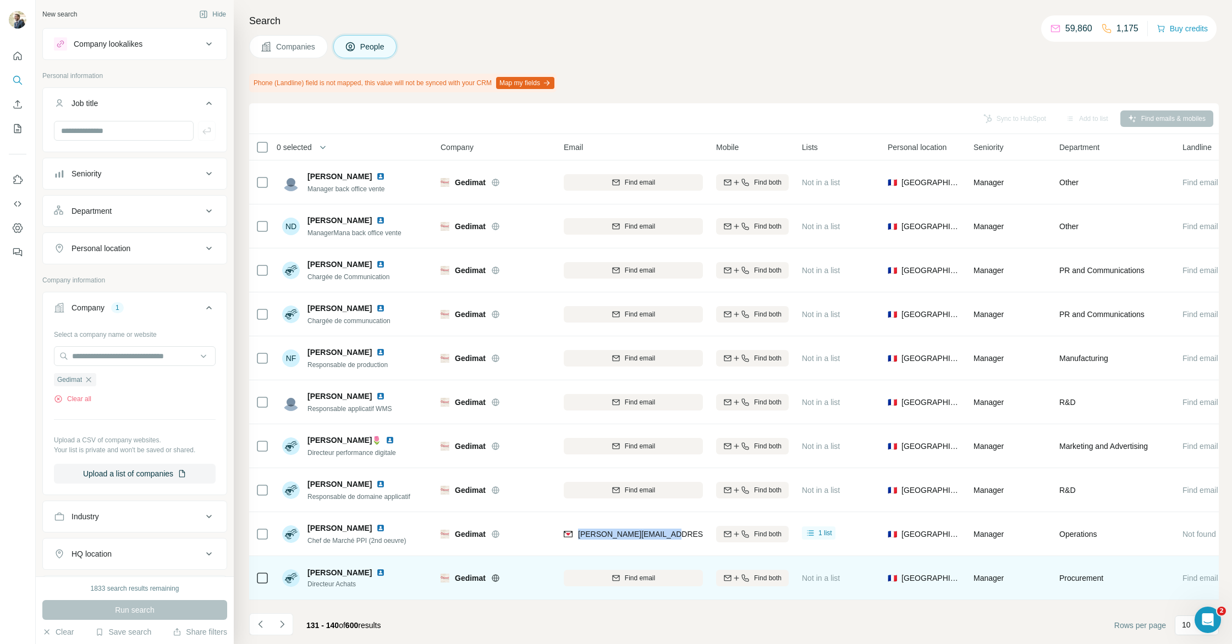
click at [384, 573] on img at bounding box center [380, 573] width 9 height 9
click at [655, 579] on span "Find email" at bounding box center [640, 578] width 30 height 10
click at [667, 644] on footer "131 - 140 of 600 results Rows per page 10" at bounding box center [733, 625] width 969 height 37
click at [641, 576] on div "Finding email" at bounding box center [633, 578] width 139 height 30
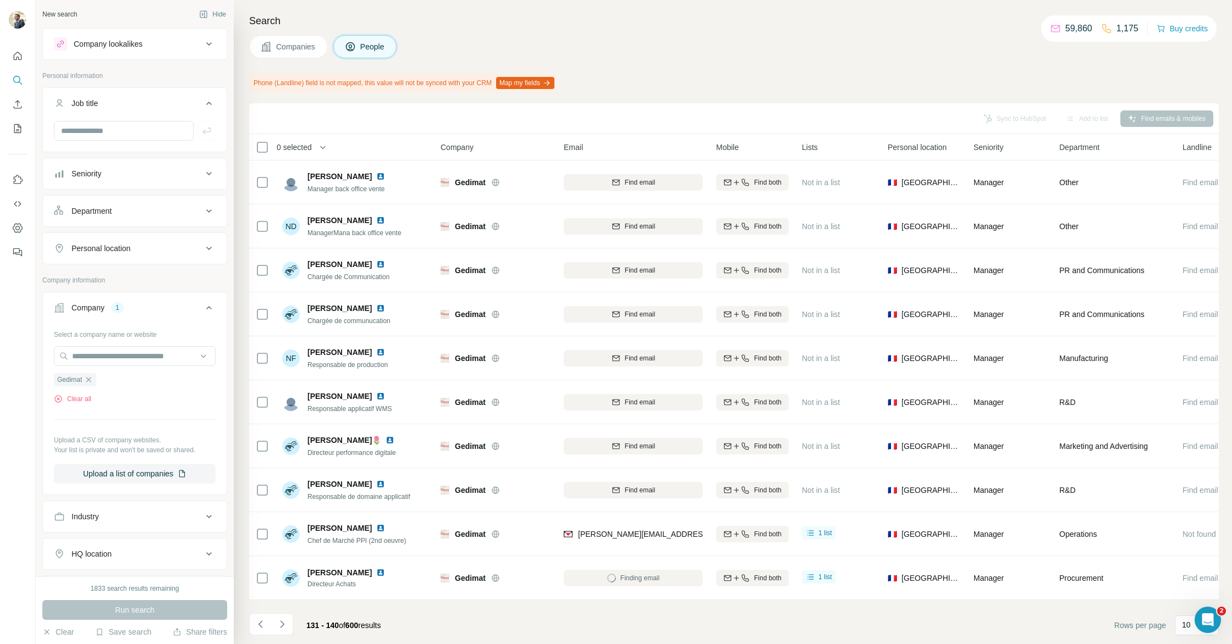
click at [655, 643] on footer "131 - 140 of 600 results Rows per page 10" at bounding box center [733, 625] width 969 height 37
click at [277, 627] on icon "Navigate to next page" at bounding box center [282, 624] width 11 height 11
click at [260, 626] on icon "Navigate to previous page" at bounding box center [260, 624] width 4 height 7
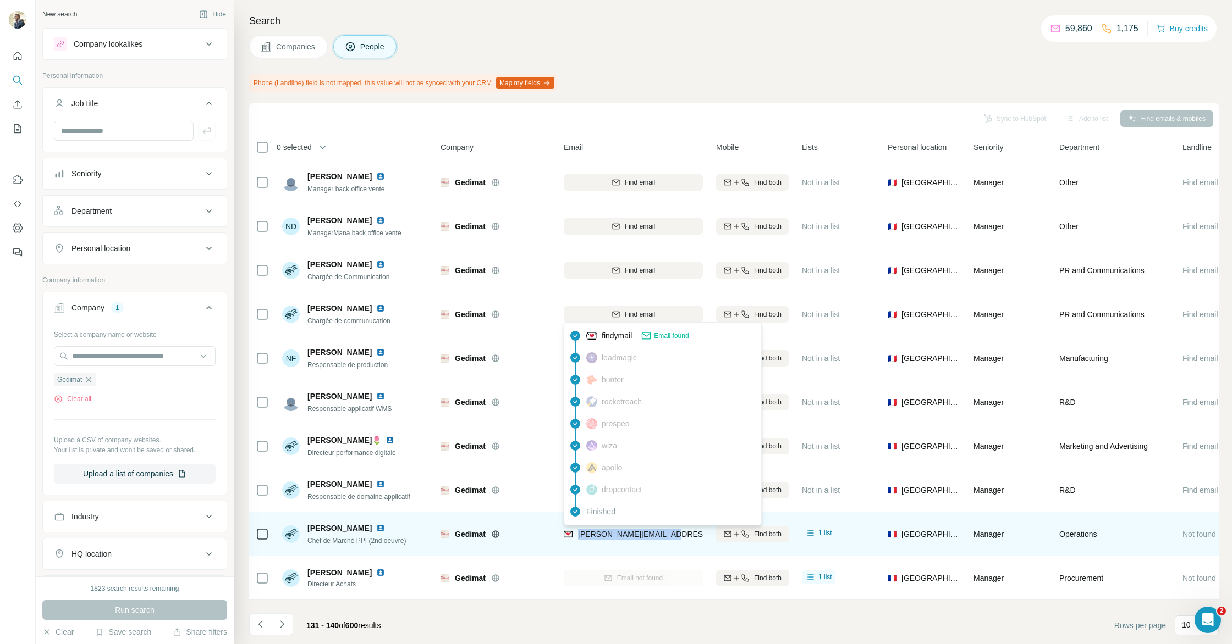
drag, startPoint x: 610, startPoint y: 531, endPoint x: 579, endPoint y: 533, distance: 31.4
click at [578, 533] on div "[PERSON_NAME][EMAIL_ADDRESS][DOMAIN_NAME]" at bounding box center [633, 534] width 139 height 30
copy span "[PERSON_NAME][EMAIL_ADDRESS][DOMAIN_NAME]"
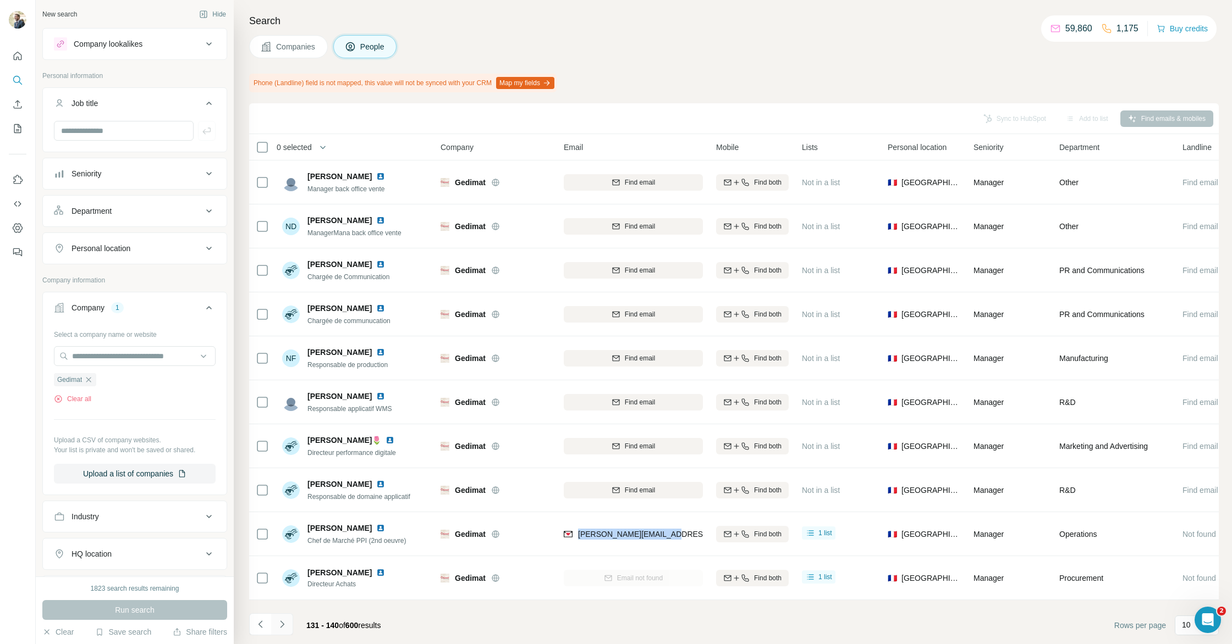
click at [281, 626] on icon "Navigate to next page" at bounding box center [282, 624] width 11 height 11
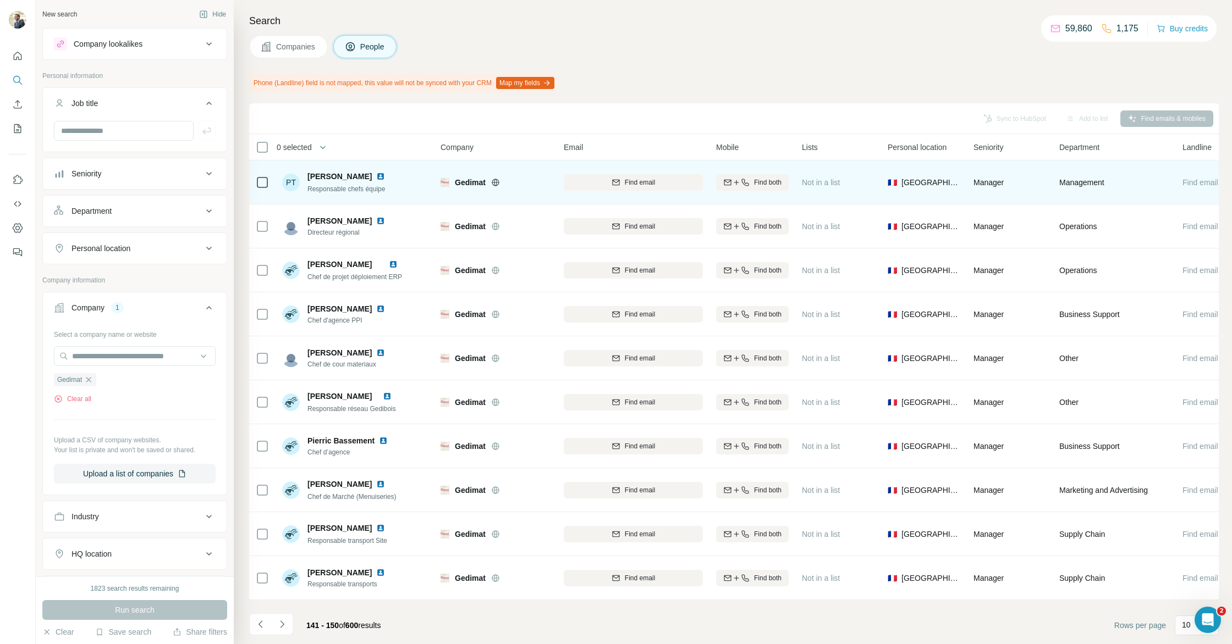
click at [376, 175] on img at bounding box center [380, 176] width 9 height 9
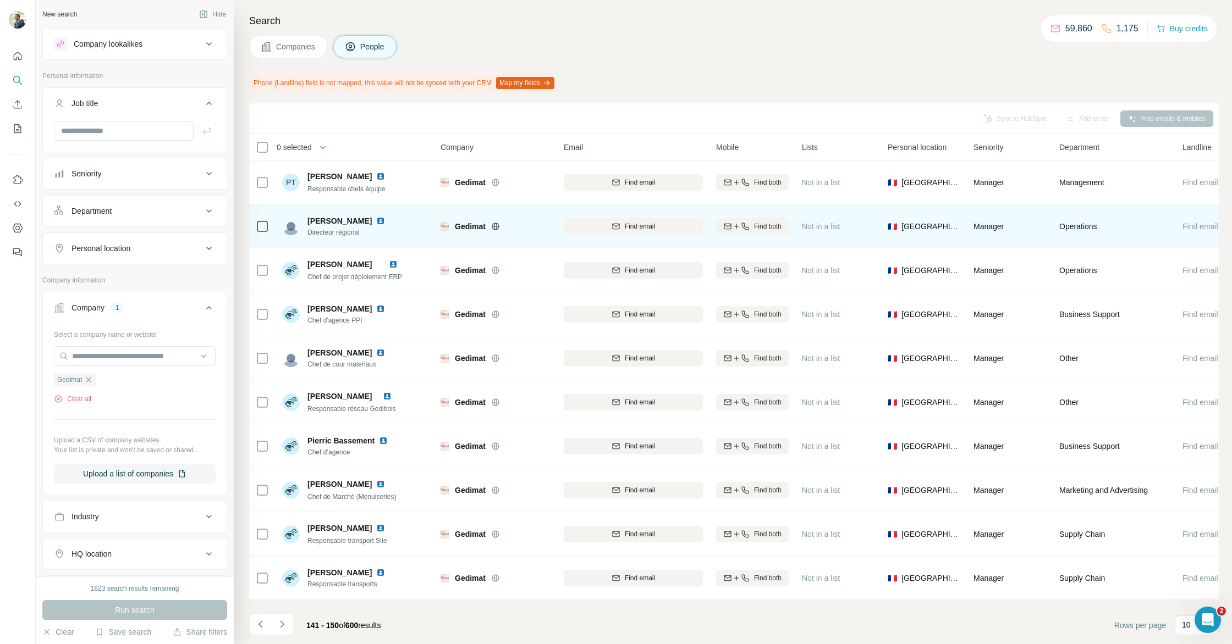
click at [376, 223] on img at bounding box center [380, 221] width 9 height 9
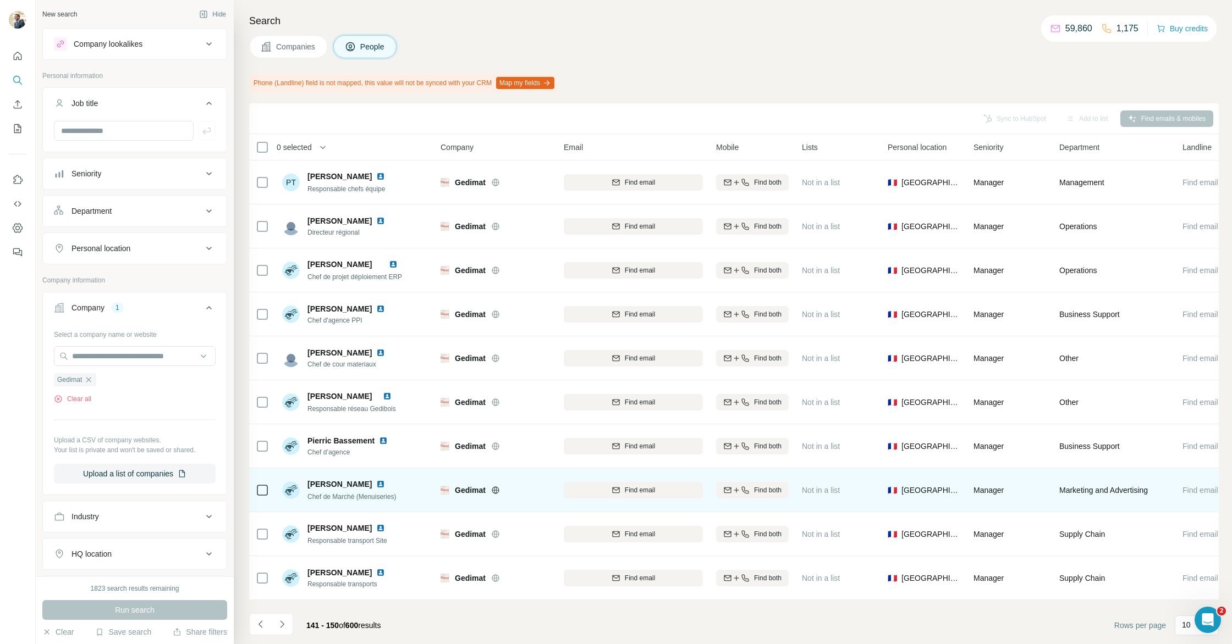
click at [376, 483] on img at bounding box center [380, 484] width 9 height 9
click at [625, 494] on span "Find email" at bounding box center [640, 490] width 30 height 10
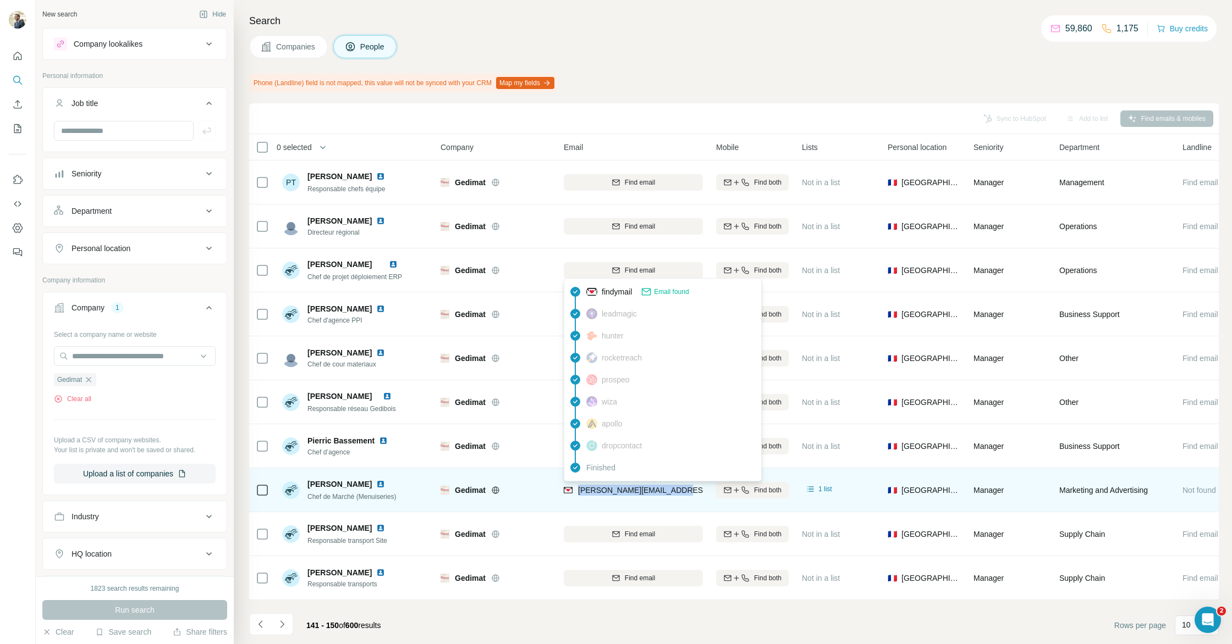
drag, startPoint x: 675, startPoint y: 492, endPoint x: 579, endPoint y: 493, distance: 95.7
click at [579, 493] on div "[PERSON_NAME][EMAIL_ADDRESS][DOMAIN_NAME]" at bounding box center [633, 490] width 139 height 30
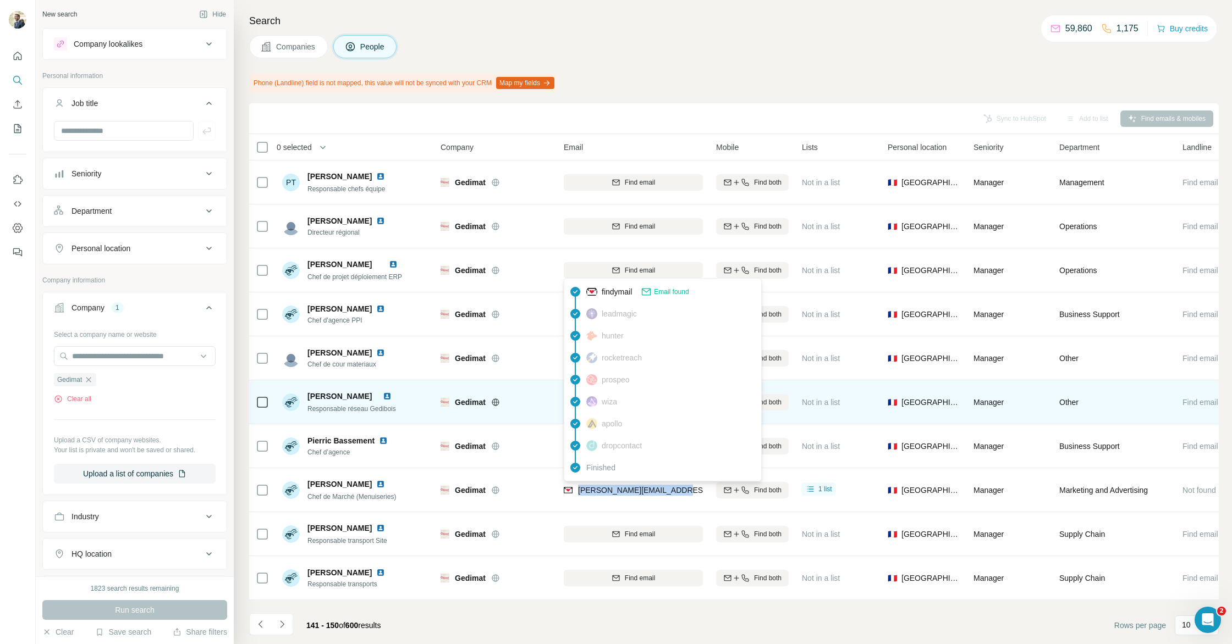
copy span "[PERSON_NAME][EMAIL_ADDRESS][DOMAIN_NAME]"
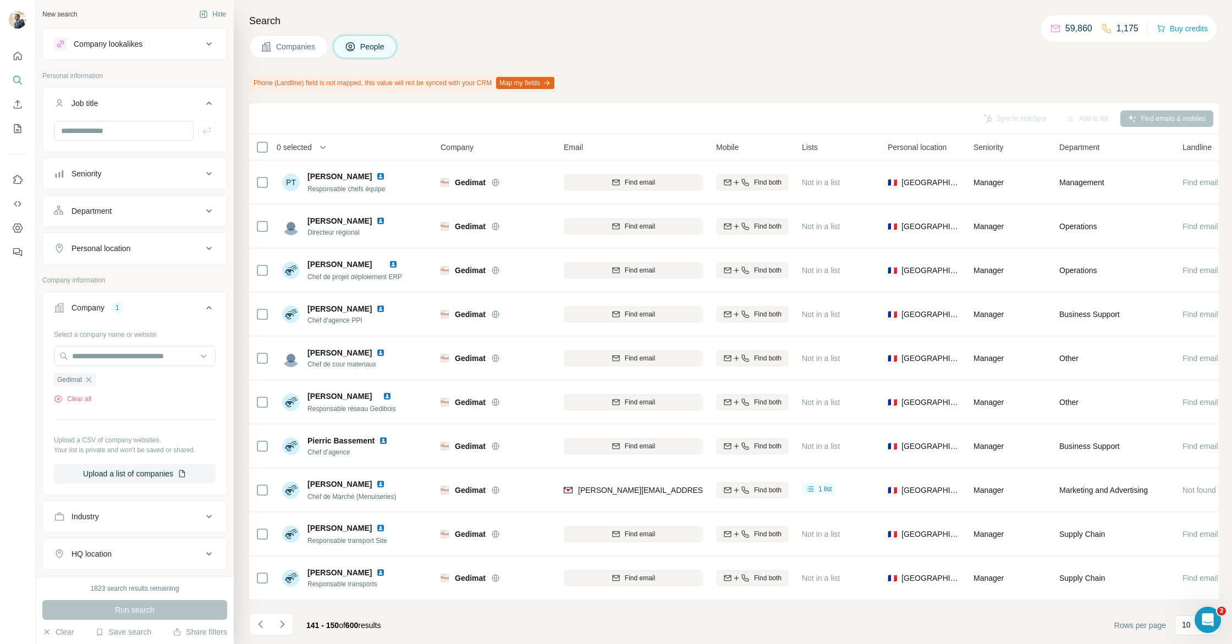
drag, startPoint x: 479, startPoint y: 626, endPoint x: 390, endPoint y: 607, distance: 90.6
click at [479, 626] on footer "141 - 150 of 600 results Rows per page 10" at bounding box center [733, 625] width 969 height 37
click at [289, 625] on button "Navigate to next page" at bounding box center [282, 625] width 22 height 22
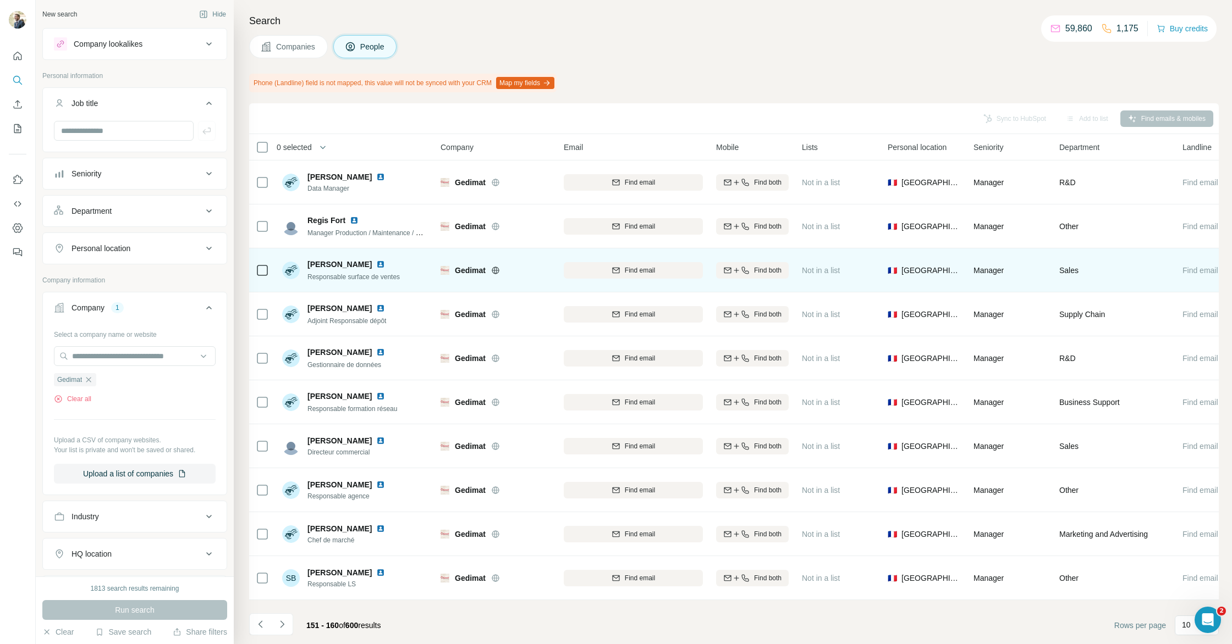
click at [384, 263] on img at bounding box center [380, 264] width 9 height 9
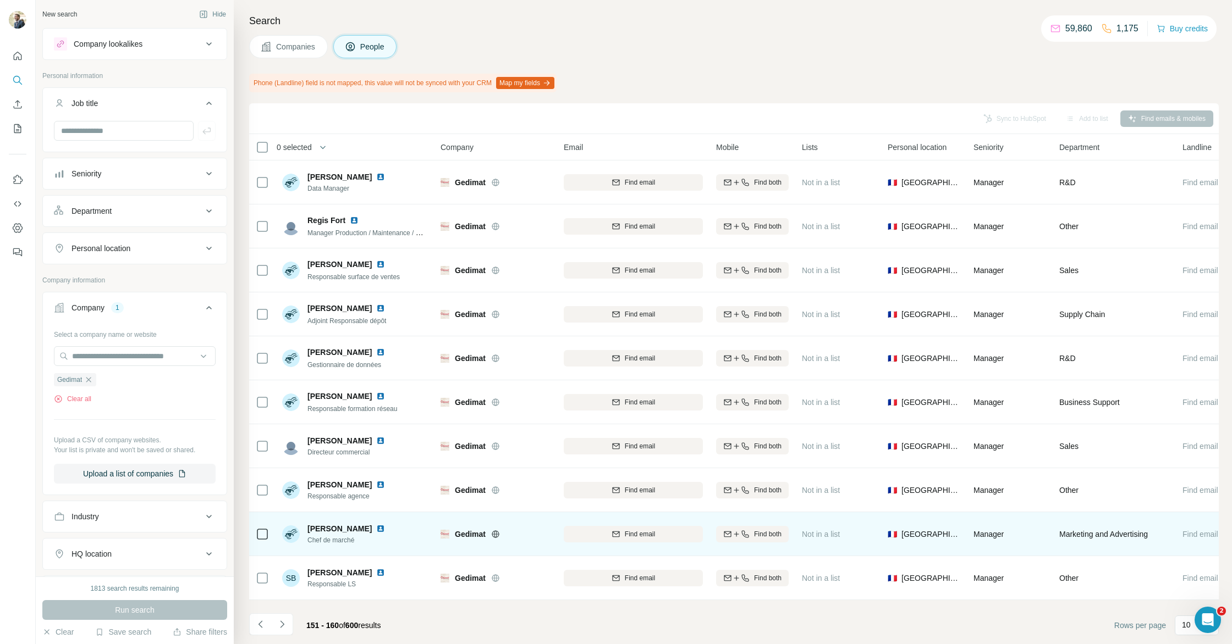
click at [376, 527] on img at bounding box center [380, 529] width 9 height 9
click at [626, 535] on span "Find email" at bounding box center [640, 534] width 30 height 10
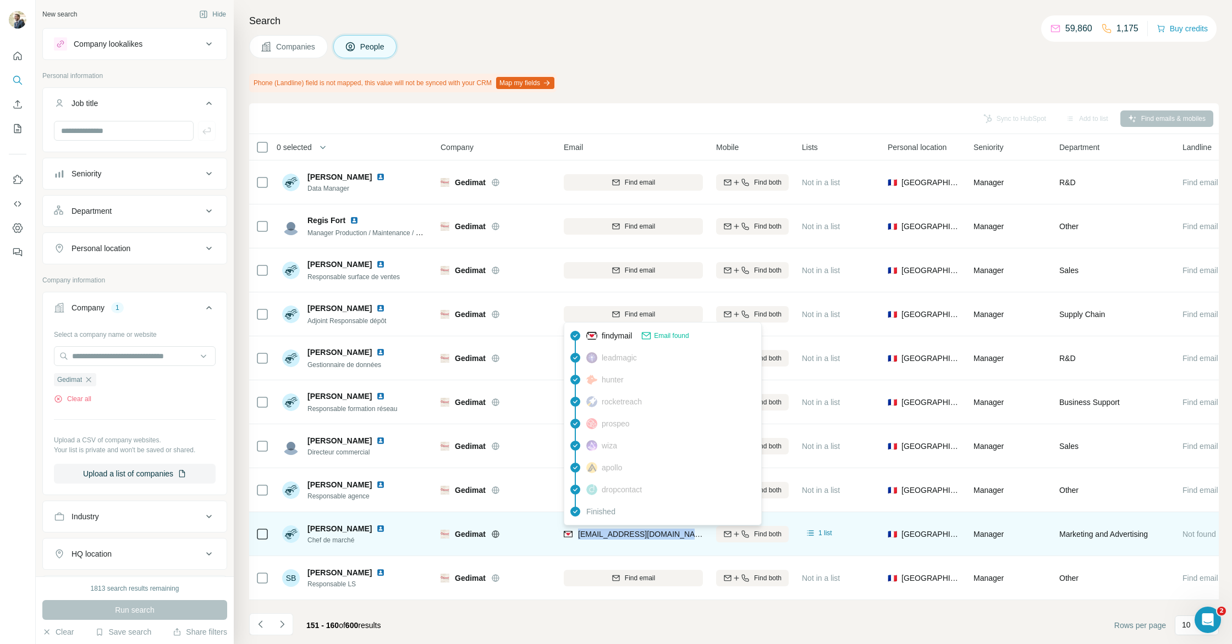
drag, startPoint x: 688, startPoint y: 533, endPoint x: 577, endPoint y: 534, distance: 111.1
click at [578, 534] on div "[EMAIL_ADDRESS][DOMAIN_NAME]" at bounding box center [633, 534] width 139 height 30
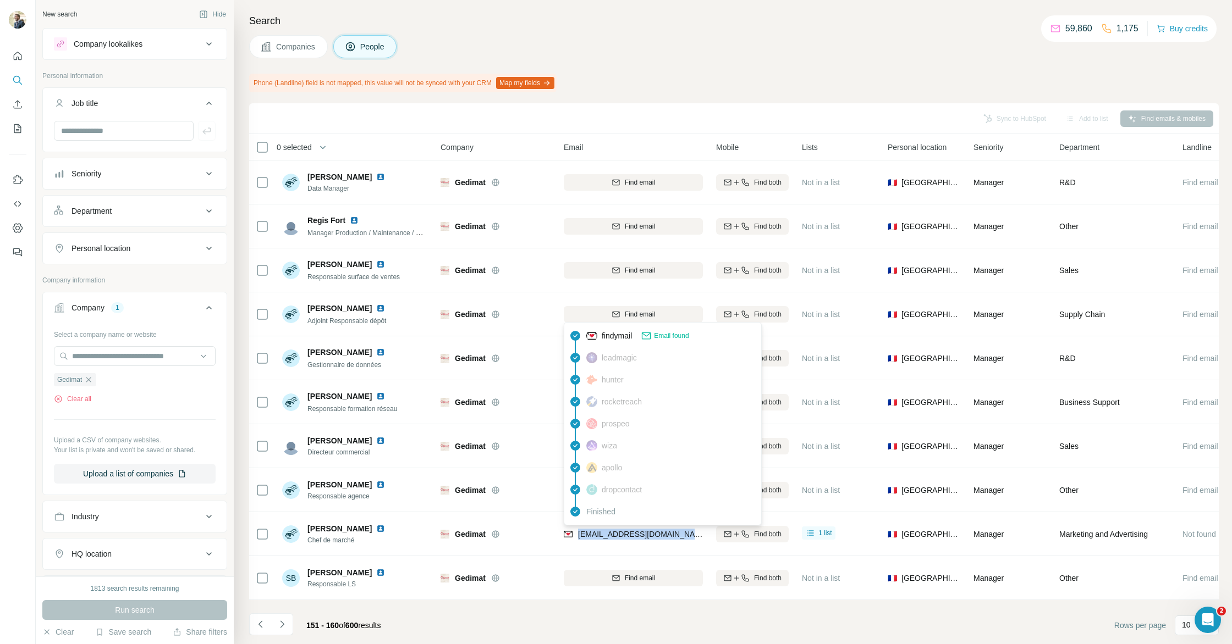
copy span "[EMAIL_ADDRESS][DOMAIN_NAME]"
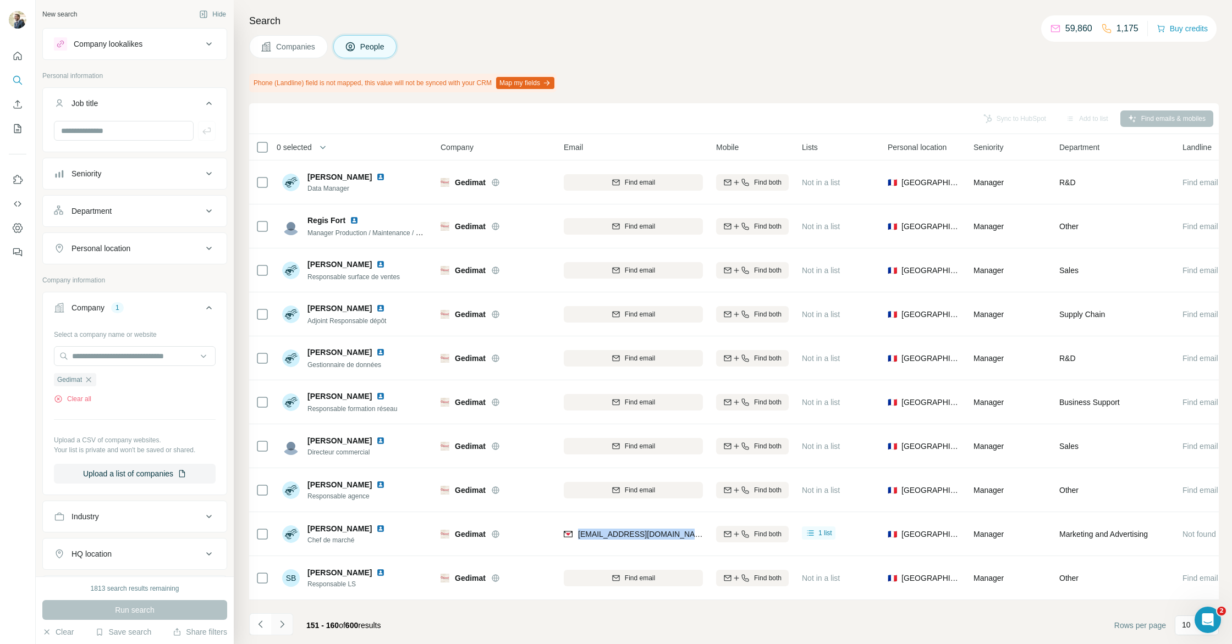
click at [285, 626] on icon "Navigate to next page" at bounding box center [282, 624] width 11 height 11
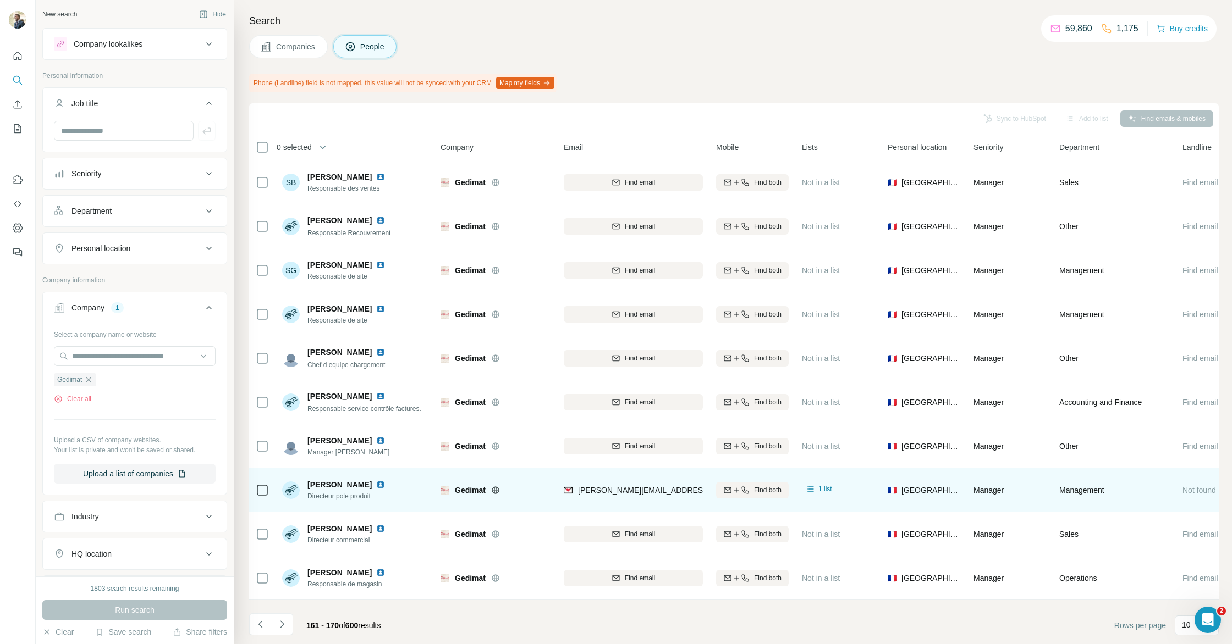
click at [379, 484] on img at bounding box center [380, 485] width 9 height 9
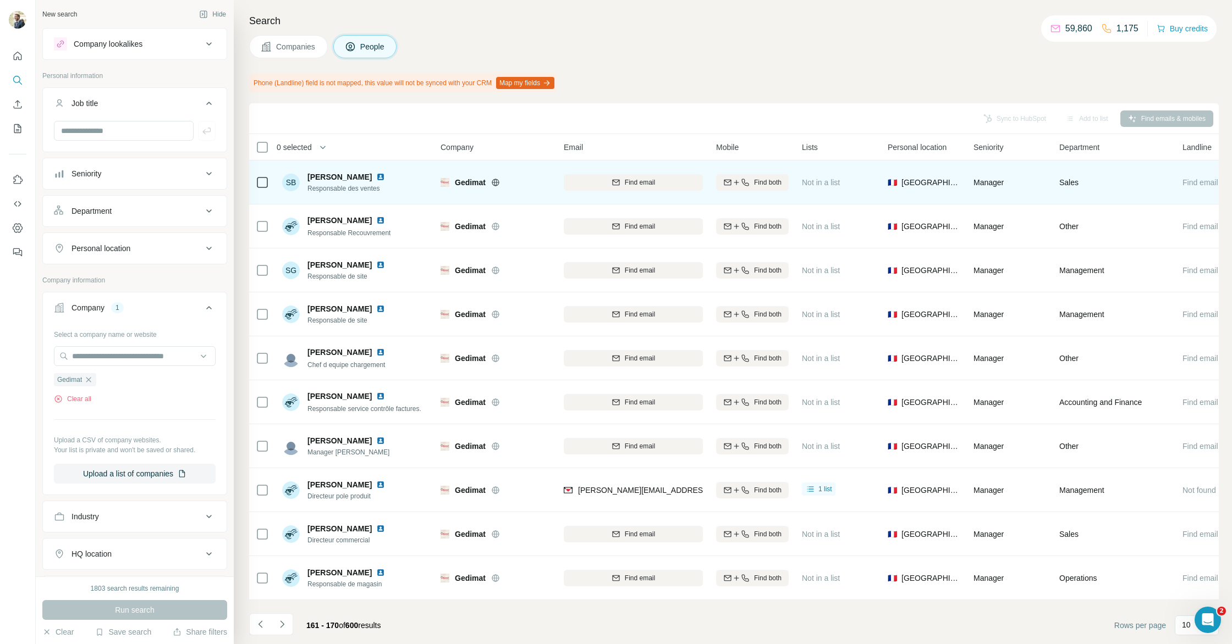
click at [376, 178] on img at bounding box center [380, 177] width 9 height 9
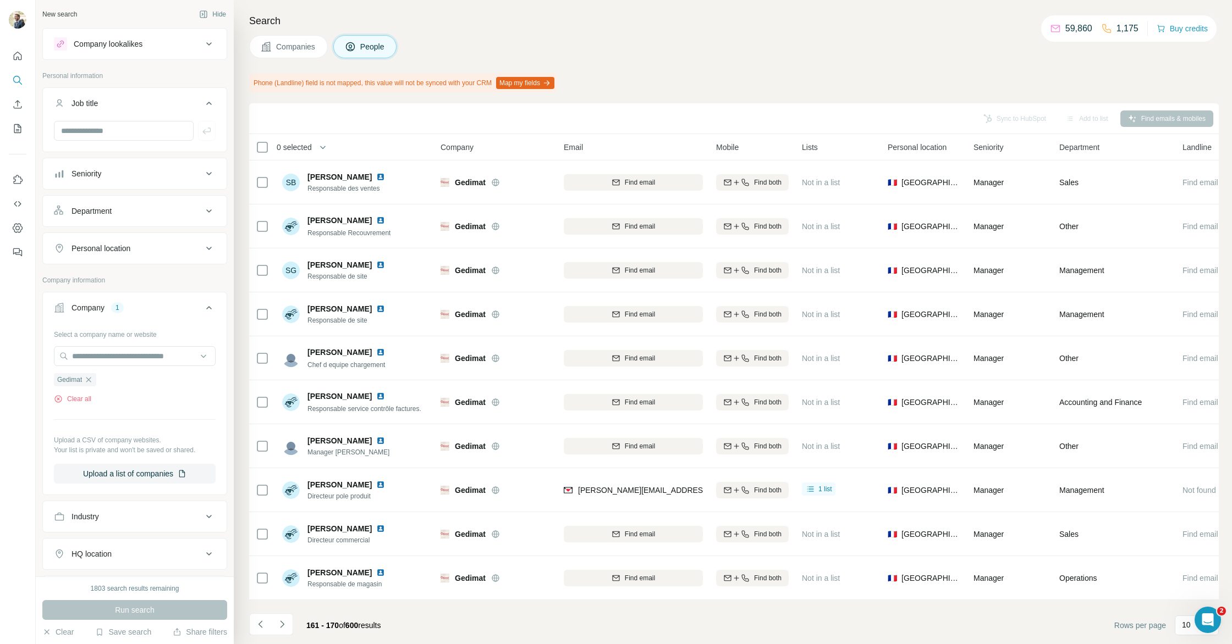
click at [288, 626] on button "Navigate to next page" at bounding box center [282, 625] width 22 height 22
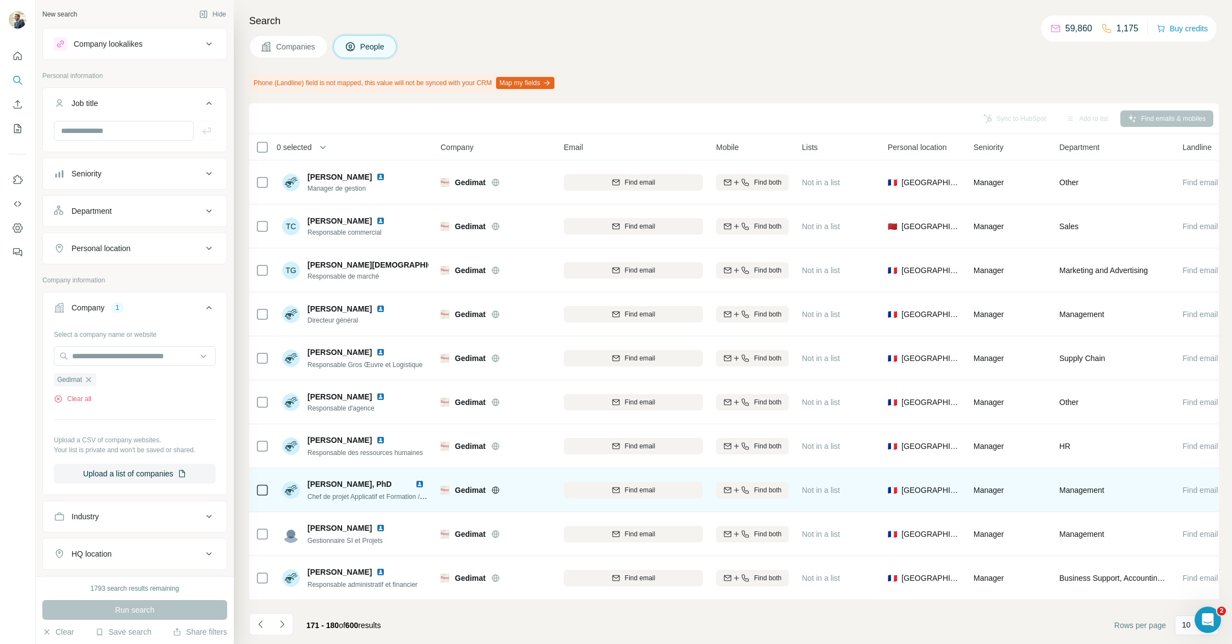
click at [418, 485] on img at bounding box center [419, 484] width 9 height 9
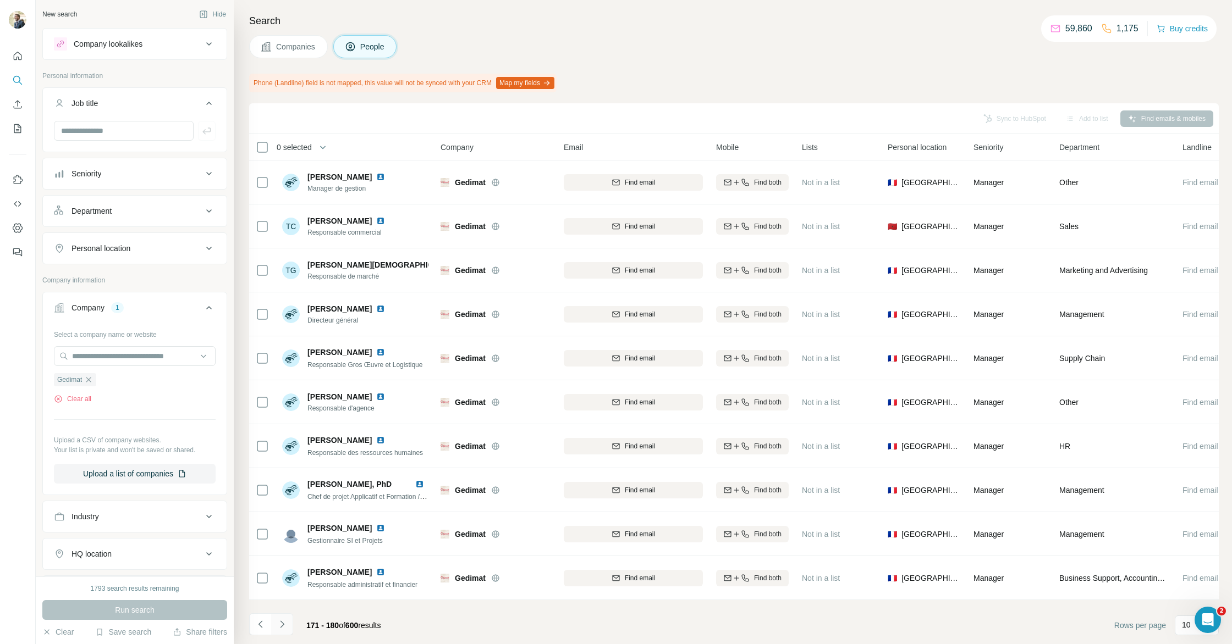
click at [289, 622] on button "Navigate to next page" at bounding box center [282, 625] width 22 height 22
click at [285, 632] on button "Navigate to next page" at bounding box center [282, 625] width 22 height 22
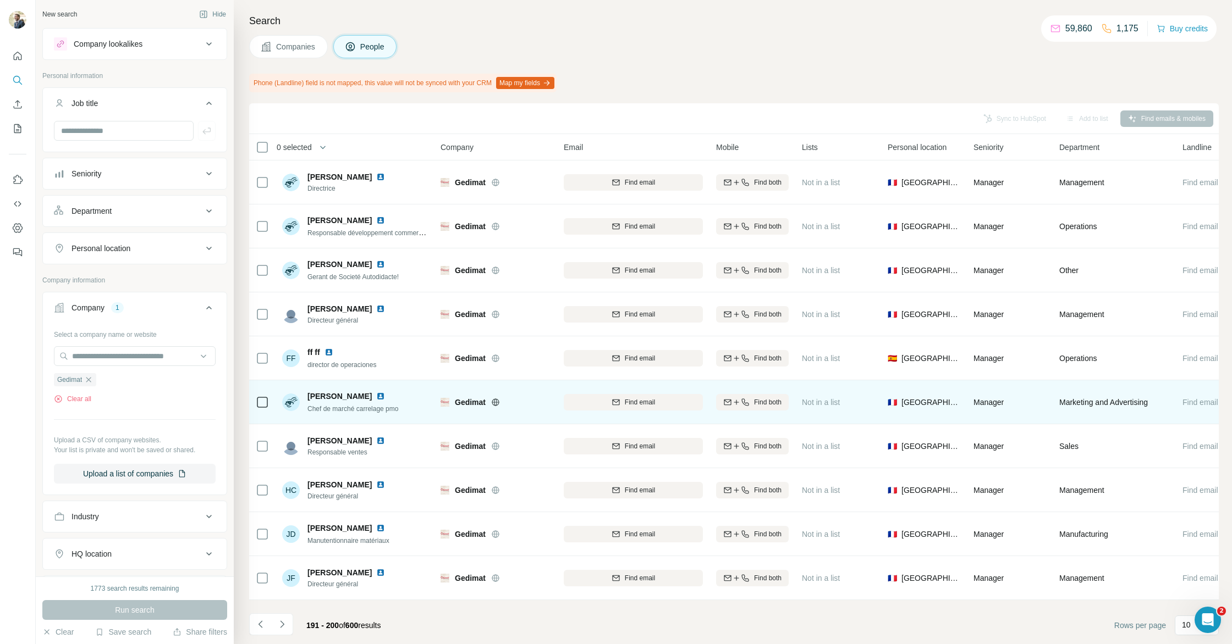
click at [376, 394] on img at bounding box center [380, 396] width 9 height 9
click at [637, 400] on span "Find email" at bounding box center [640, 403] width 30 height 10
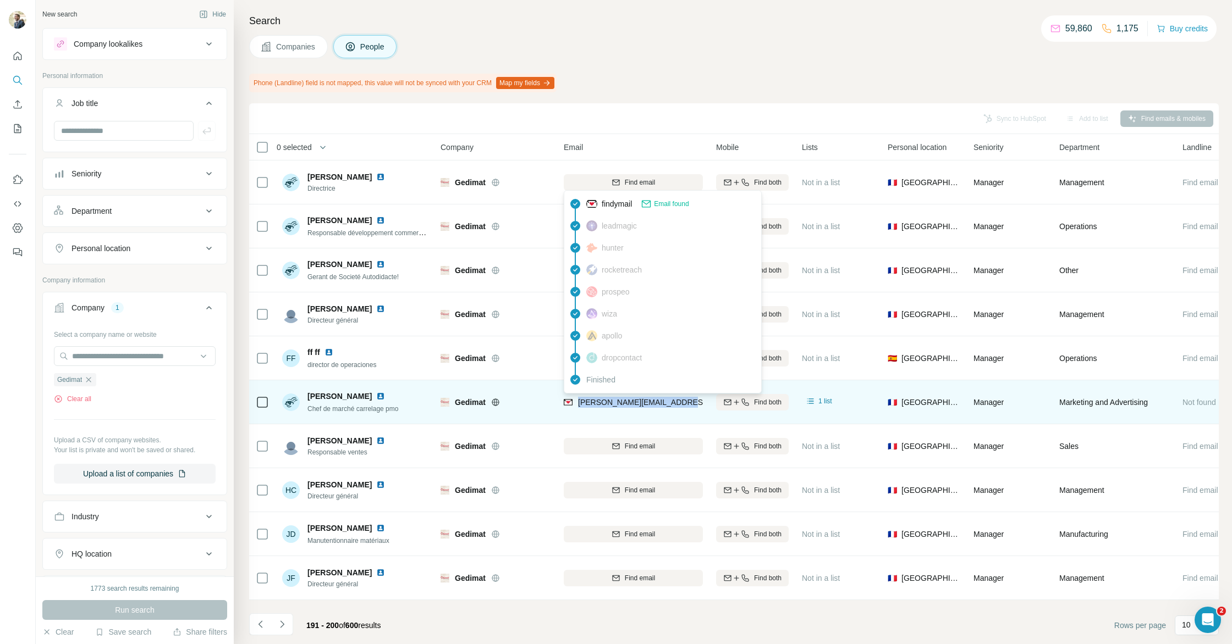
drag, startPoint x: 661, startPoint y: 404, endPoint x: 578, endPoint y: 405, distance: 83.0
click at [578, 405] on div "[PERSON_NAME][EMAIL_ADDRESS][DOMAIN_NAME]" at bounding box center [633, 402] width 139 height 30
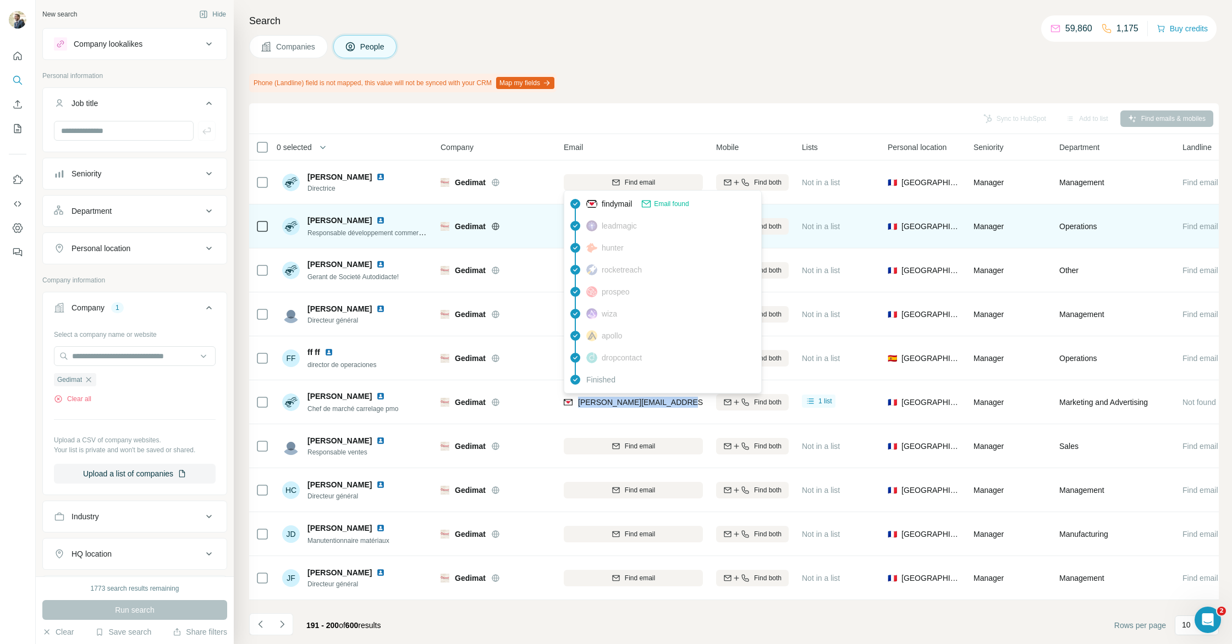
copy span "[PERSON_NAME][EMAIL_ADDRESS][DOMAIN_NAME]"
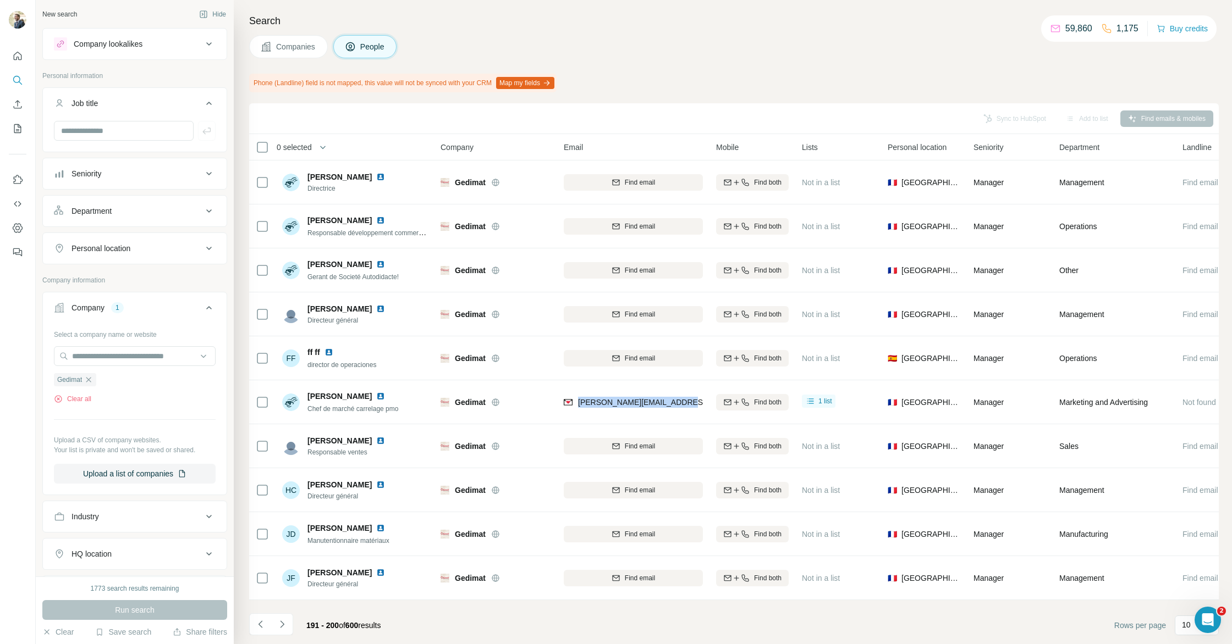
click at [290, 622] on button "Navigate to next page" at bounding box center [282, 625] width 22 height 22
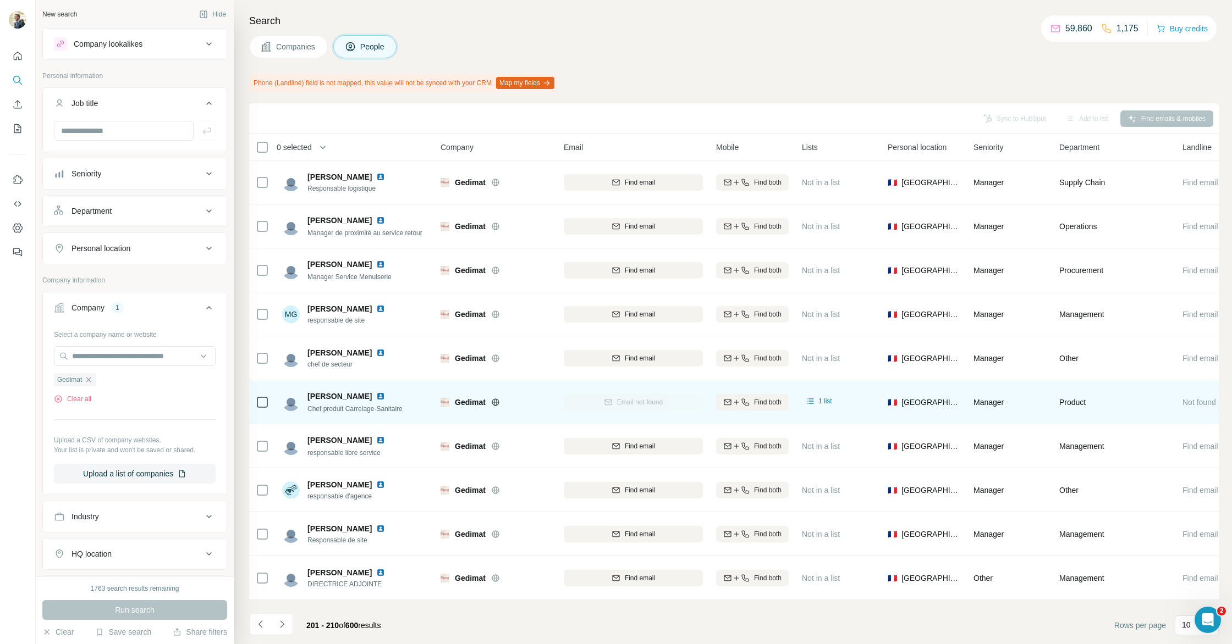
click at [376, 397] on img at bounding box center [380, 396] width 9 height 9
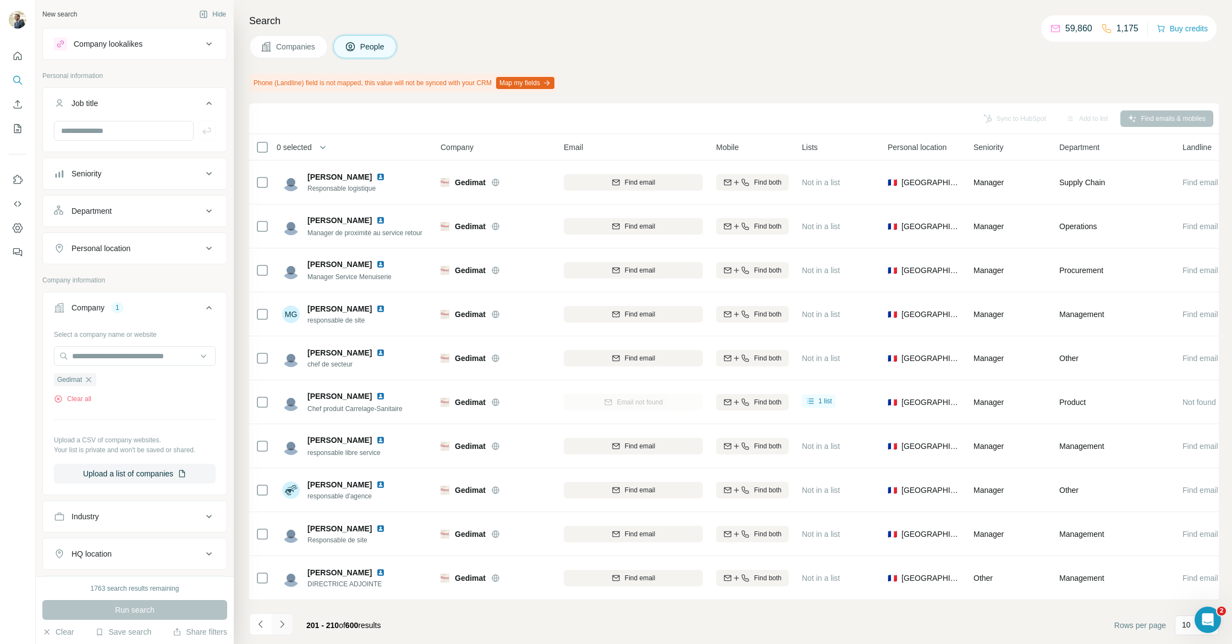
click at [275, 622] on button "Navigate to next page" at bounding box center [282, 625] width 22 height 22
click at [280, 624] on icon "Navigate to next page" at bounding box center [282, 624] width 11 height 11
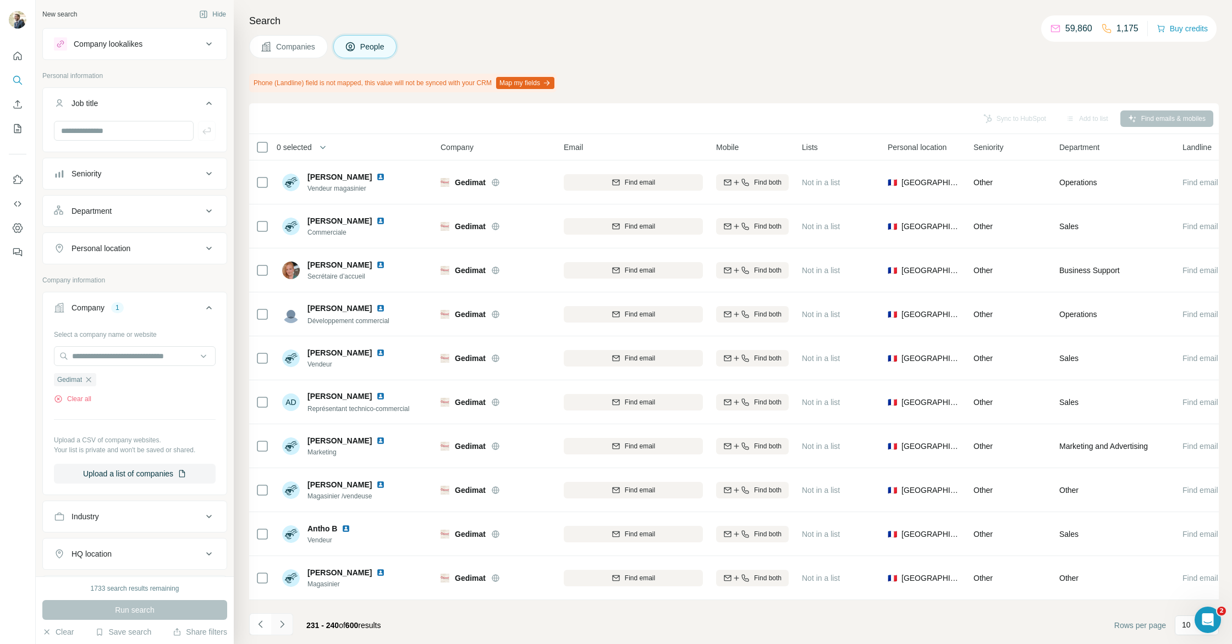
click at [280, 624] on icon "Navigate to next page" at bounding box center [282, 624] width 11 height 11
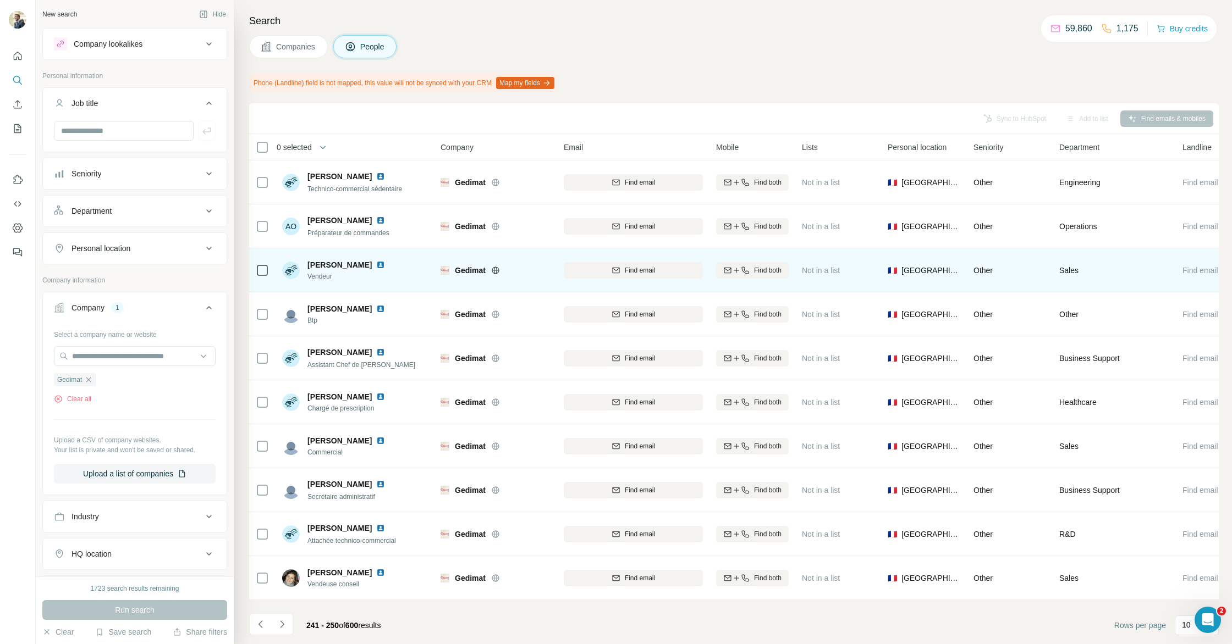
click at [376, 267] on img at bounding box center [380, 265] width 9 height 9
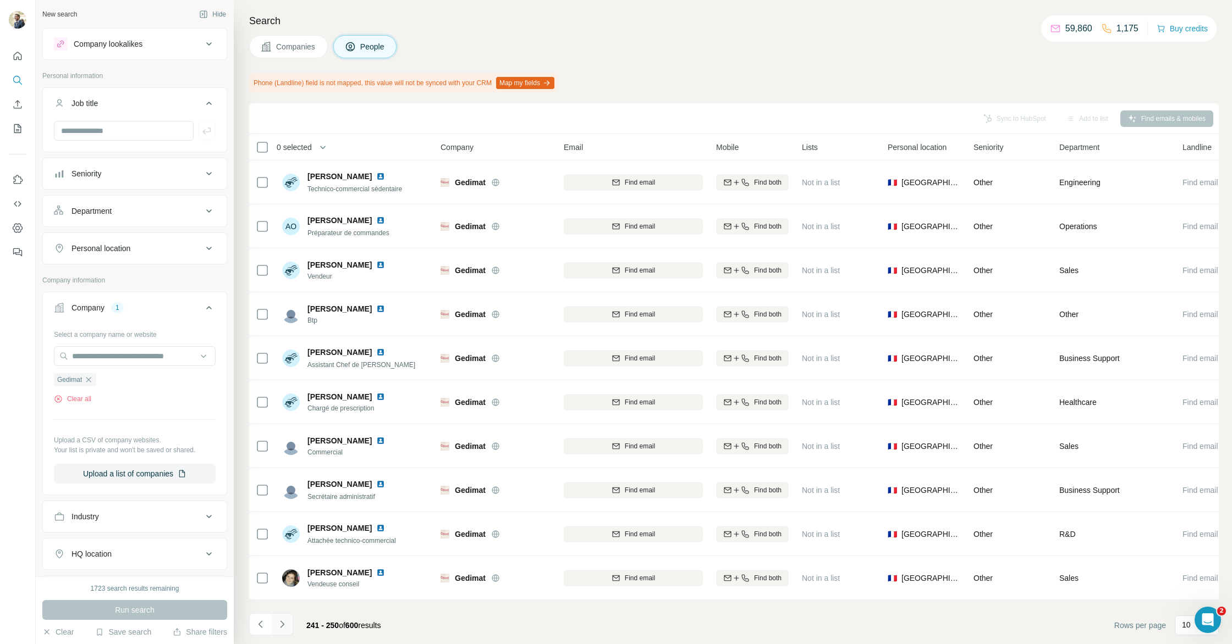
click at [285, 622] on icon "Navigate to next page" at bounding box center [282, 624] width 11 height 11
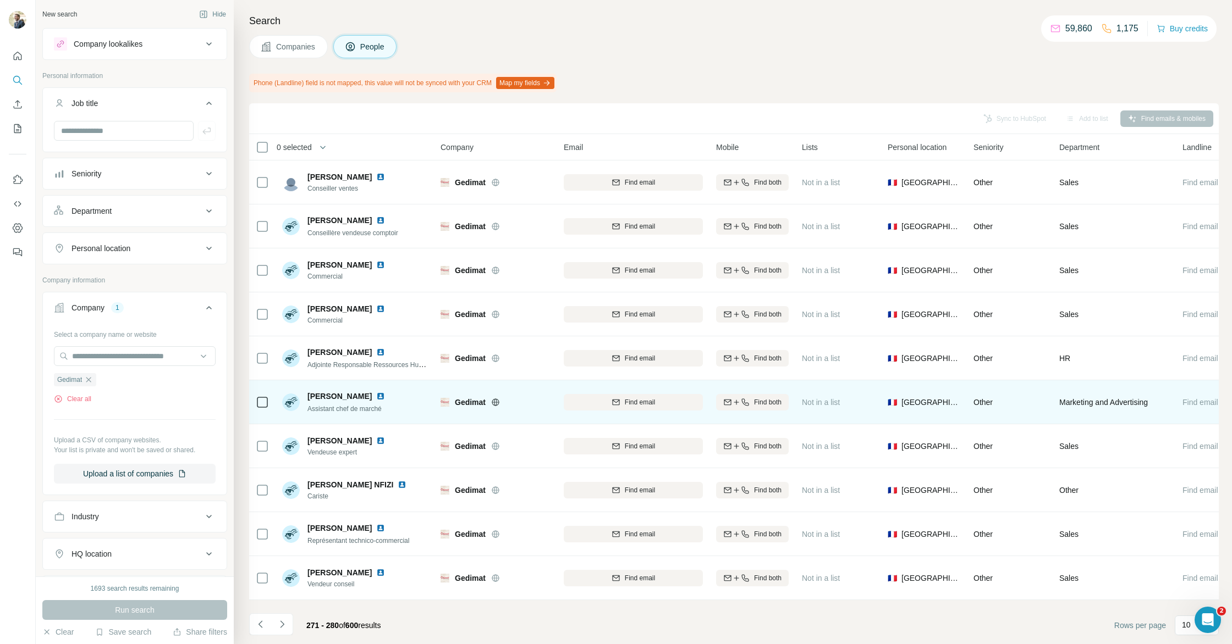
click at [385, 393] on img at bounding box center [380, 396] width 9 height 9
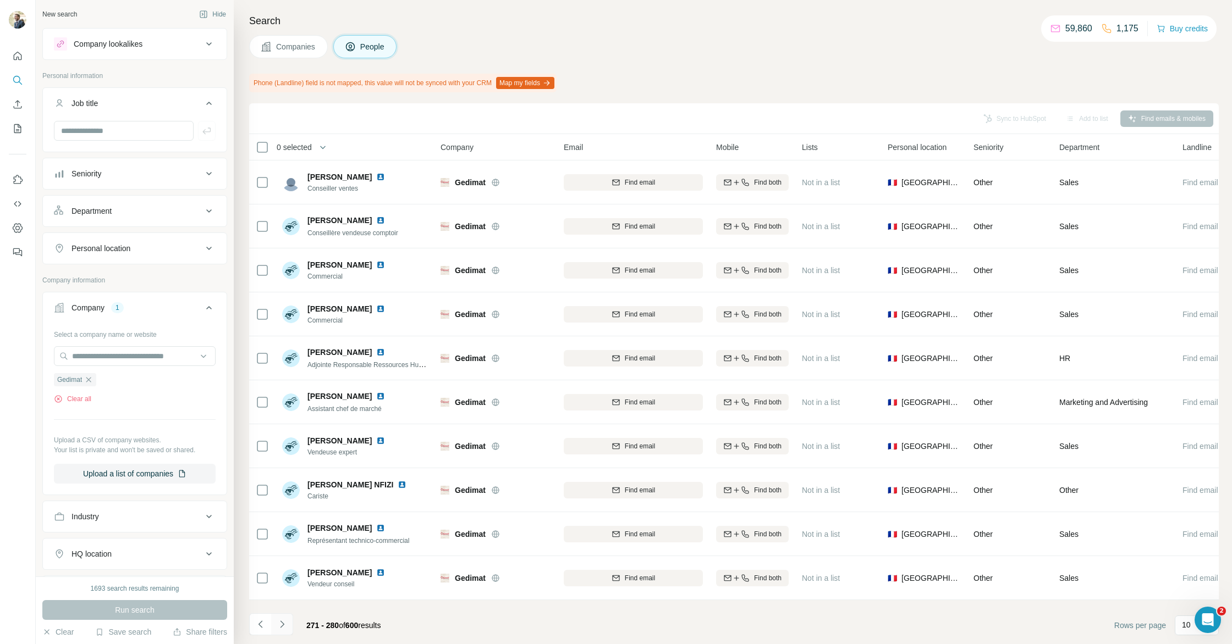
click at [287, 624] on icon "Navigate to next page" at bounding box center [282, 624] width 11 height 11
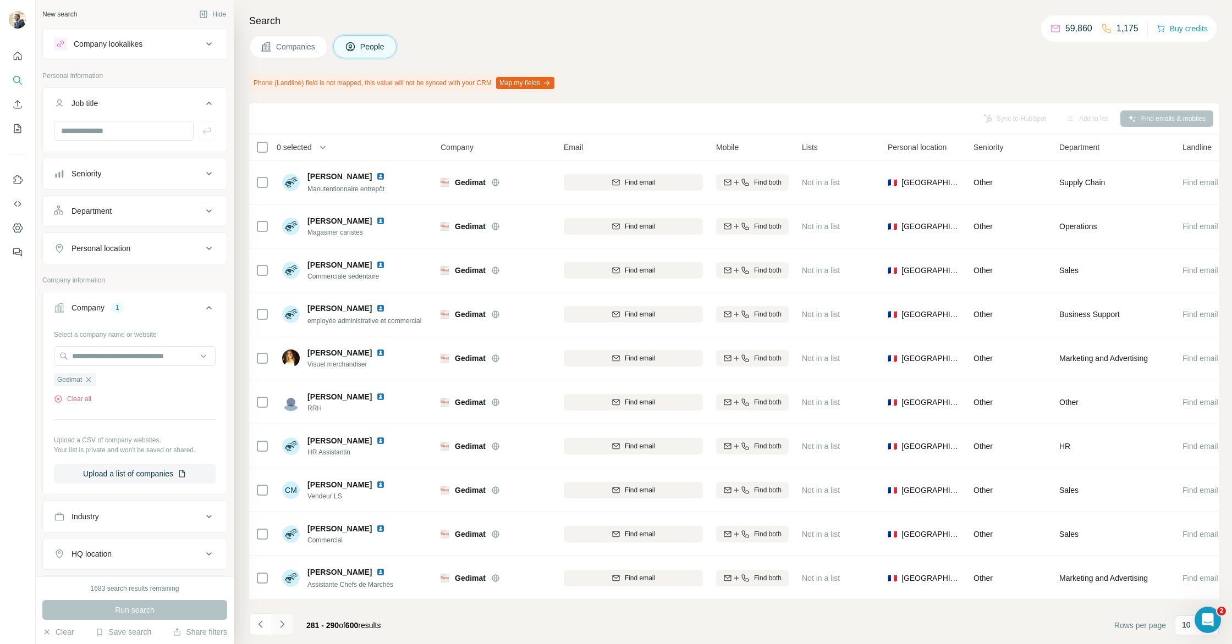
click at [286, 625] on icon "Navigate to next page" at bounding box center [282, 624] width 11 height 11
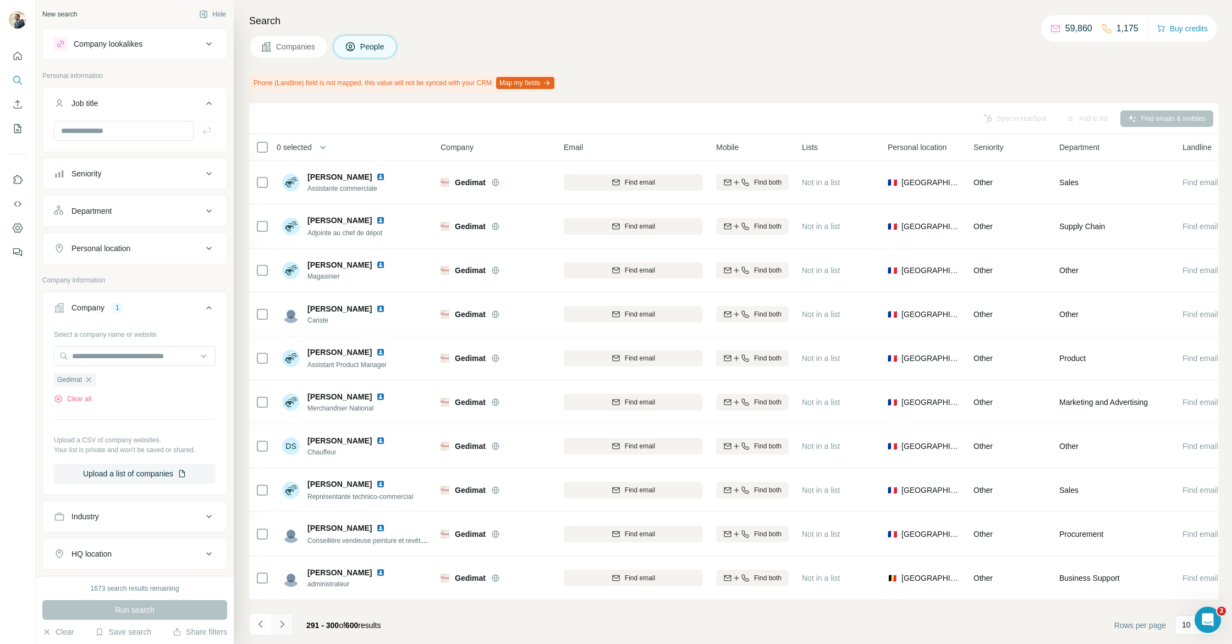
click at [286, 623] on icon "Navigate to next page" at bounding box center [282, 624] width 11 height 11
click at [286, 625] on icon "Navigate to next page" at bounding box center [282, 624] width 11 height 11
click at [283, 628] on icon "Navigate to next page" at bounding box center [282, 624] width 11 height 11
click at [287, 626] on icon "Navigate to next page" at bounding box center [282, 624] width 11 height 11
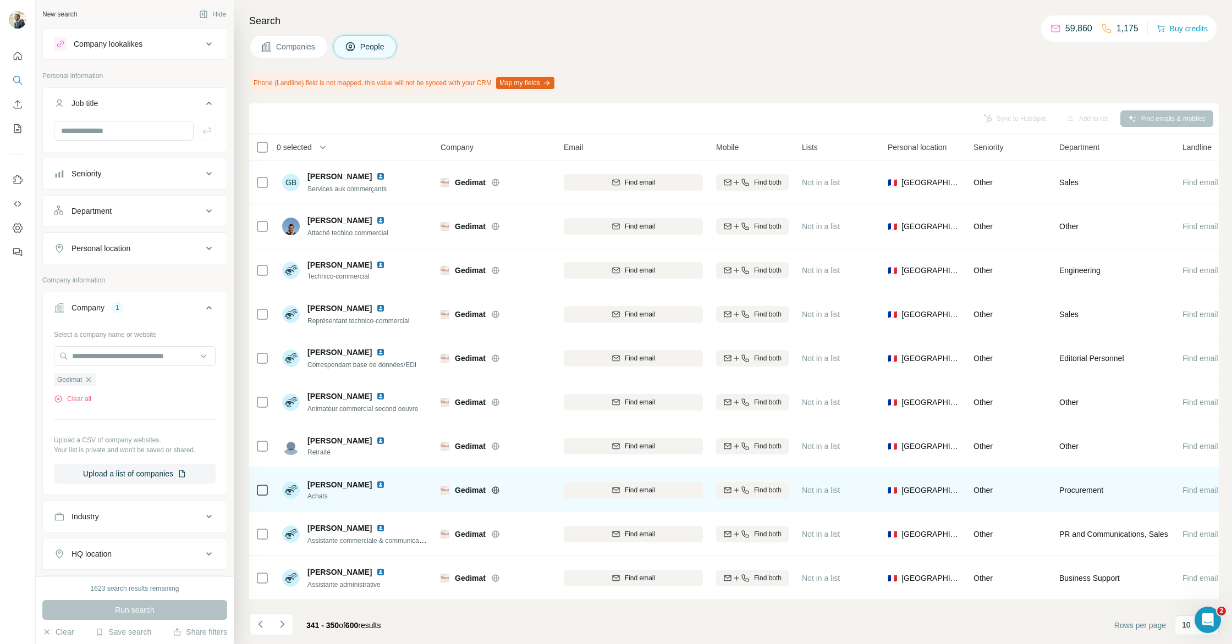
click at [379, 486] on img at bounding box center [380, 485] width 9 height 9
click at [620, 491] on div "Find email" at bounding box center [633, 490] width 139 height 10
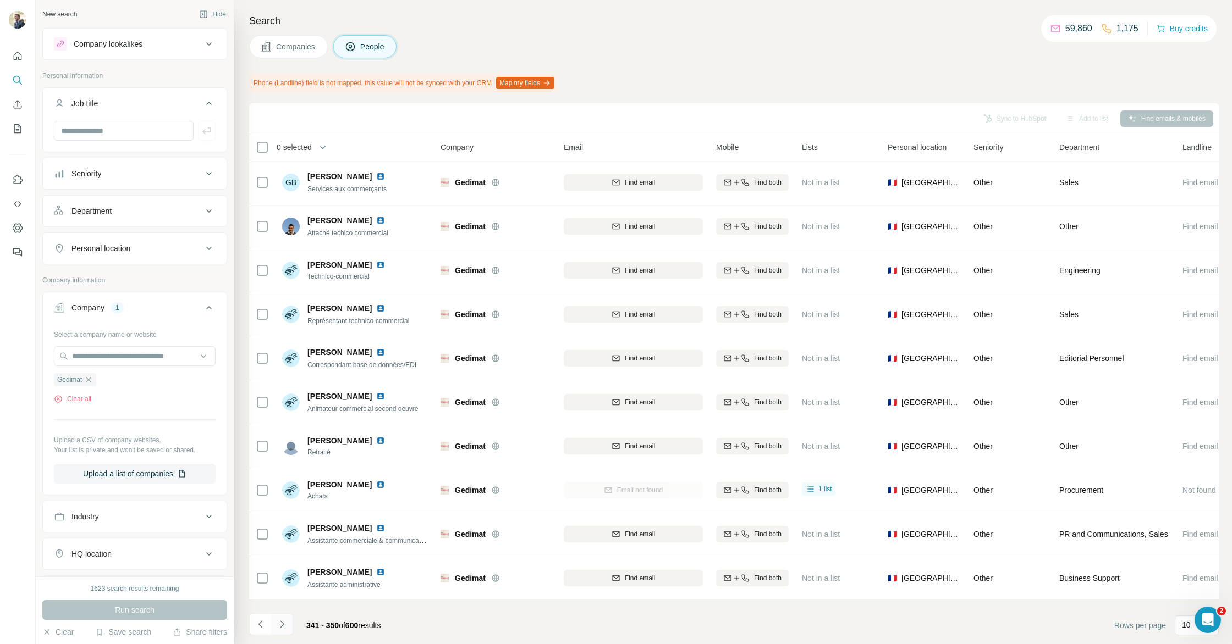
click at [280, 627] on icon "Navigate to next page" at bounding box center [282, 624] width 4 height 7
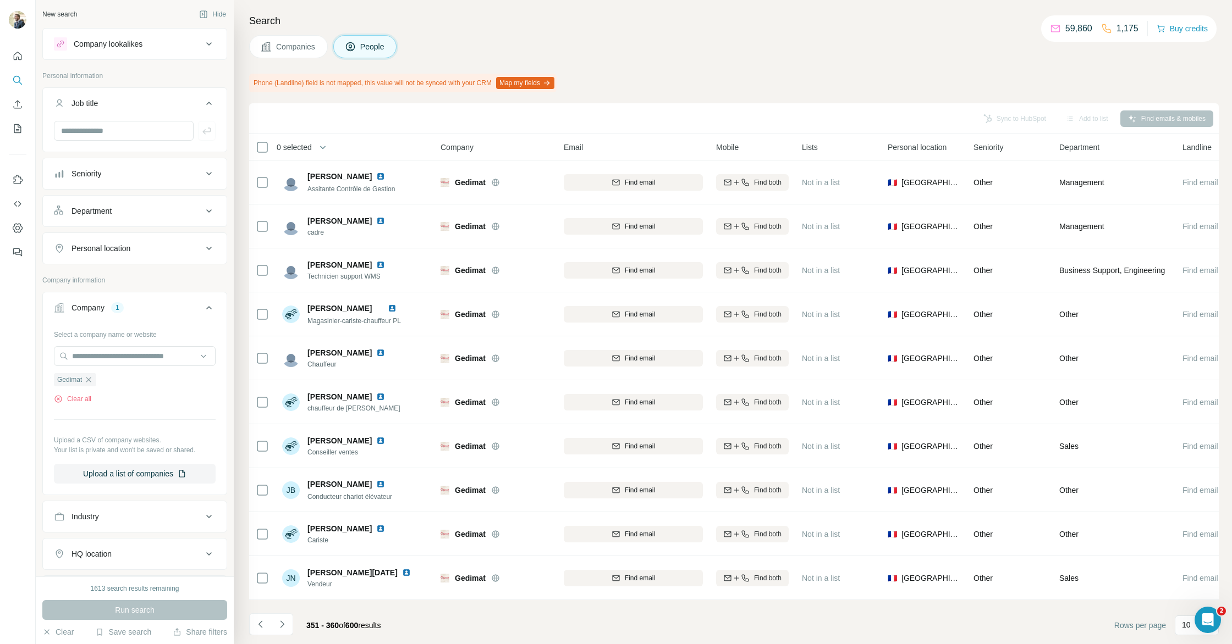
click at [282, 624] on icon "Navigate to next page" at bounding box center [282, 624] width 11 height 11
click at [285, 626] on icon "Navigate to next page" at bounding box center [282, 624] width 11 height 11
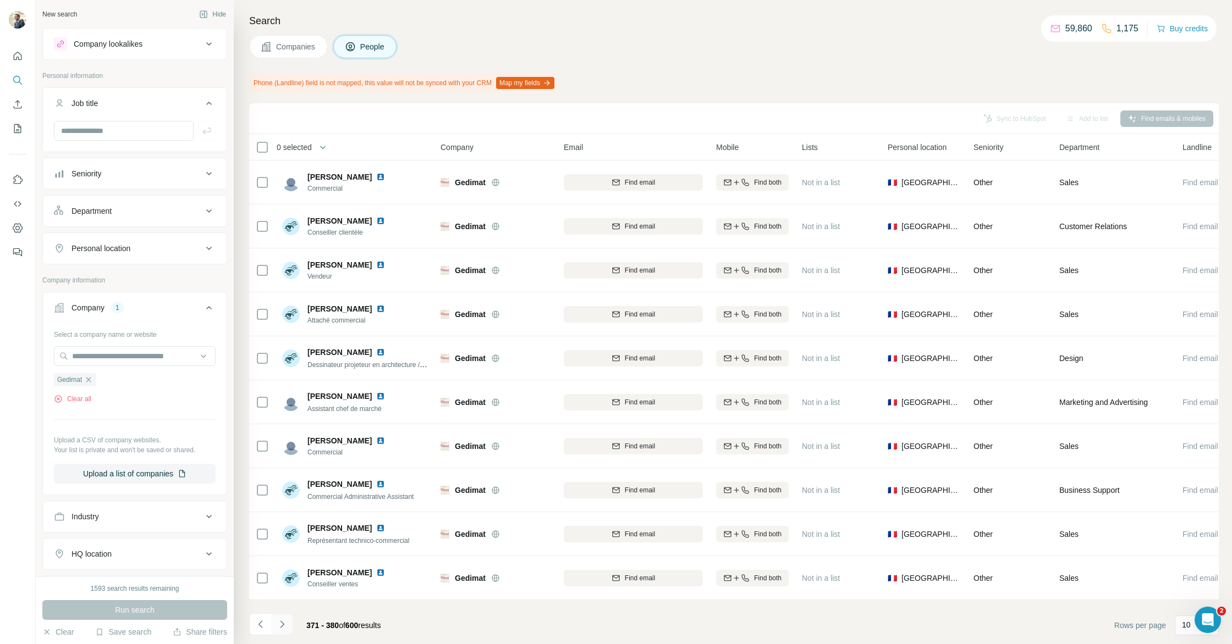
click at [286, 626] on icon "Navigate to next page" at bounding box center [282, 624] width 11 height 11
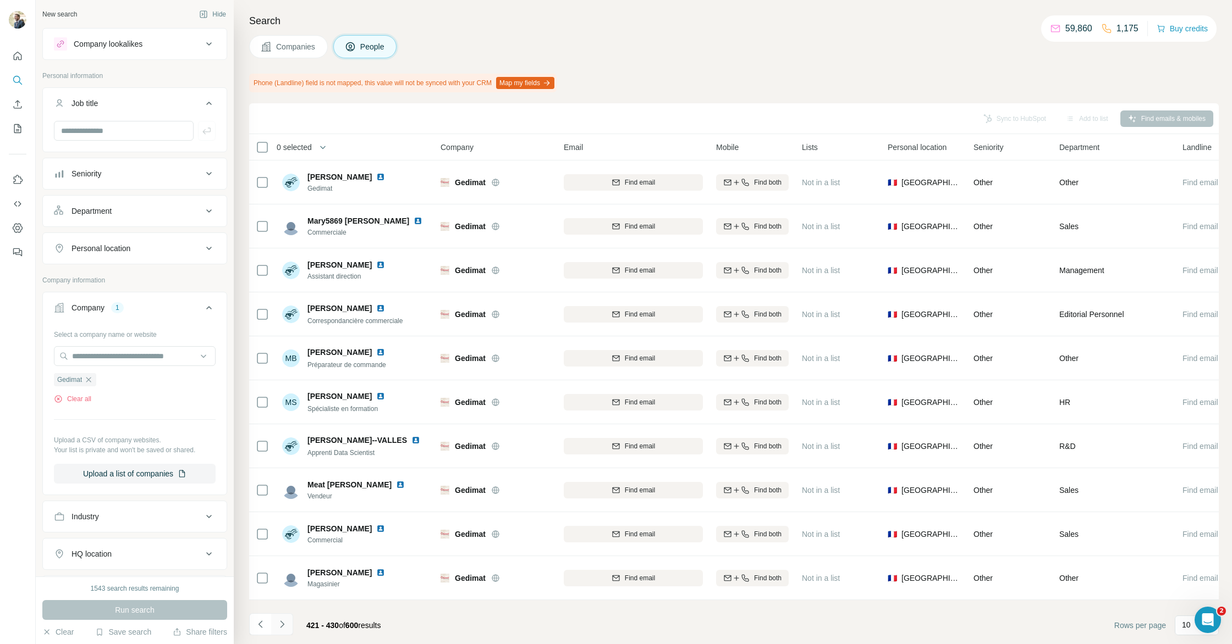
click at [286, 626] on icon "Navigate to next page" at bounding box center [282, 624] width 11 height 11
click at [126, 142] on div at bounding box center [135, 135] width 184 height 29
click at [130, 125] on input "text" at bounding box center [124, 131] width 140 height 20
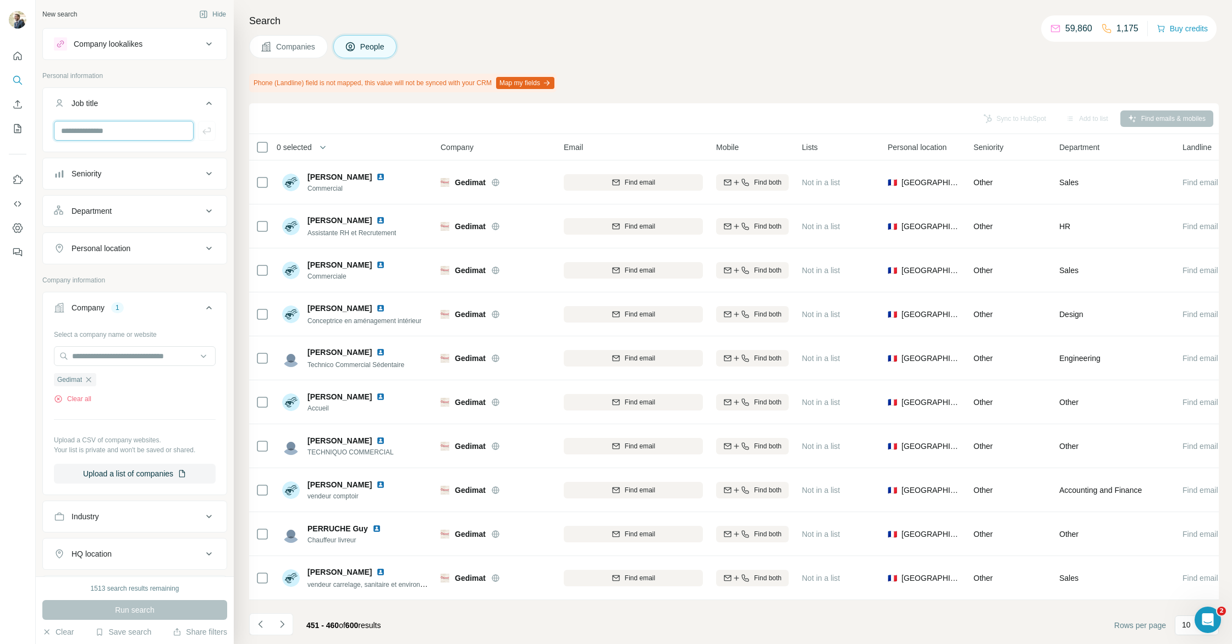
scroll to position [2, 0]
click at [90, 377] on icon "button" at bounding box center [88, 378] width 9 height 9
click at [101, 358] on input "text" at bounding box center [135, 355] width 162 height 20
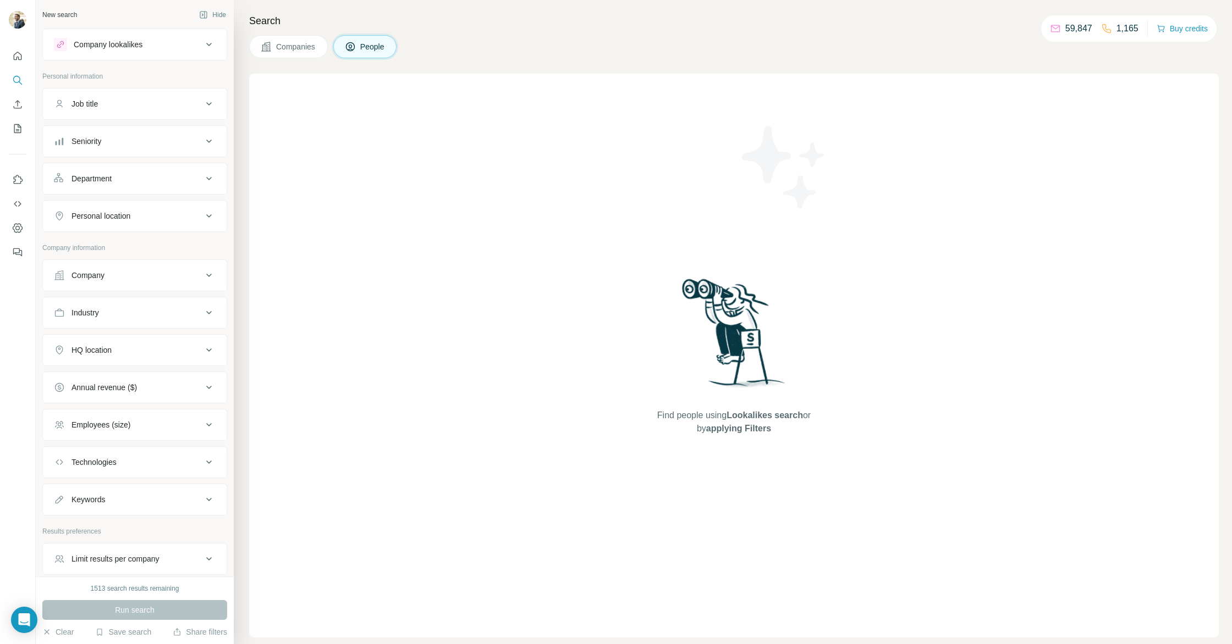
click at [126, 279] on div "Company" at bounding box center [128, 275] width 148 height 11
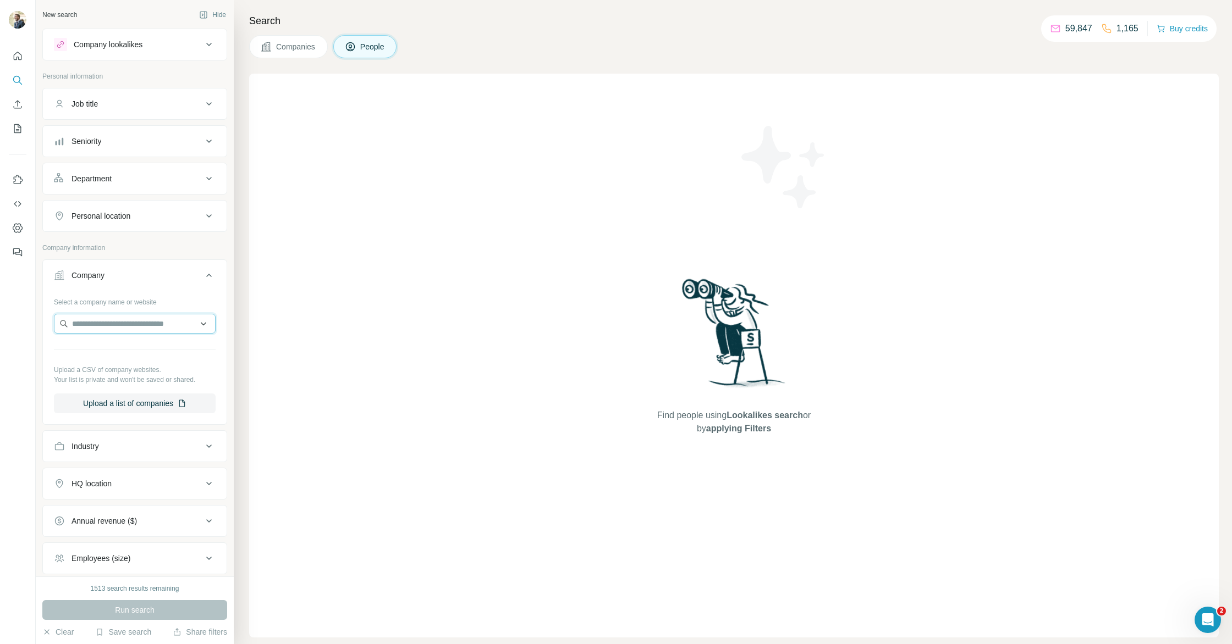
click at [134, 326] on input "text" at bounding box center [135, 324] width 162 height 20
paste input "**********"
type input "**********"
click at [134, 352] on p "Gedimat" at bounding box center [111, 348] width 53 height 11
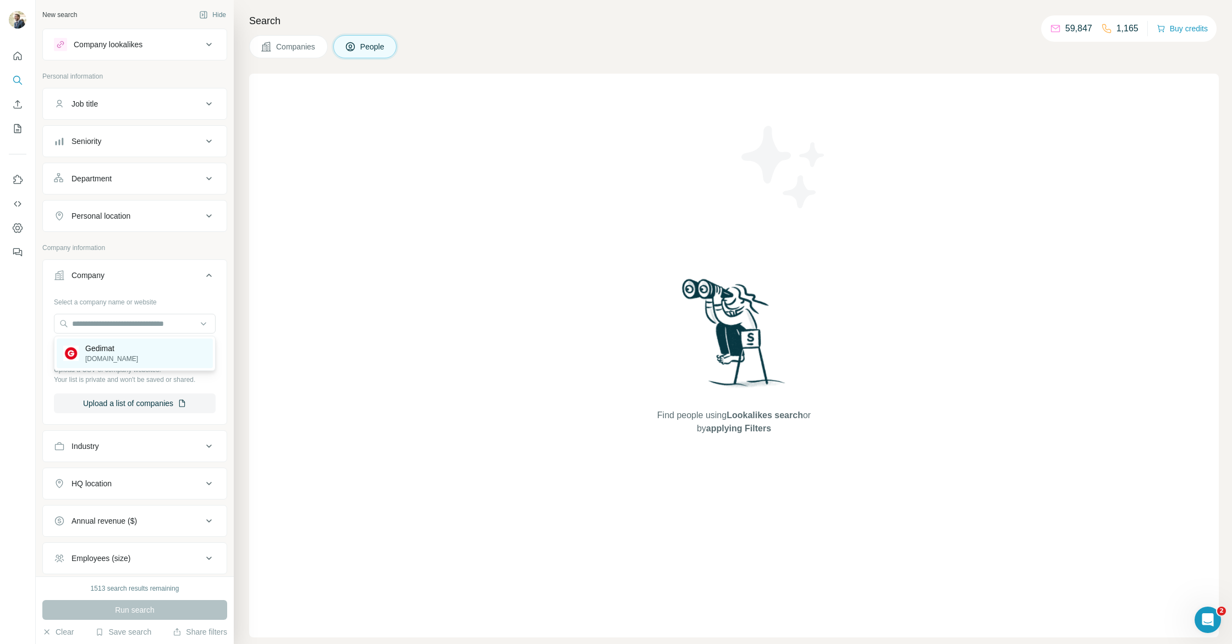
scroll to position [0, 0]
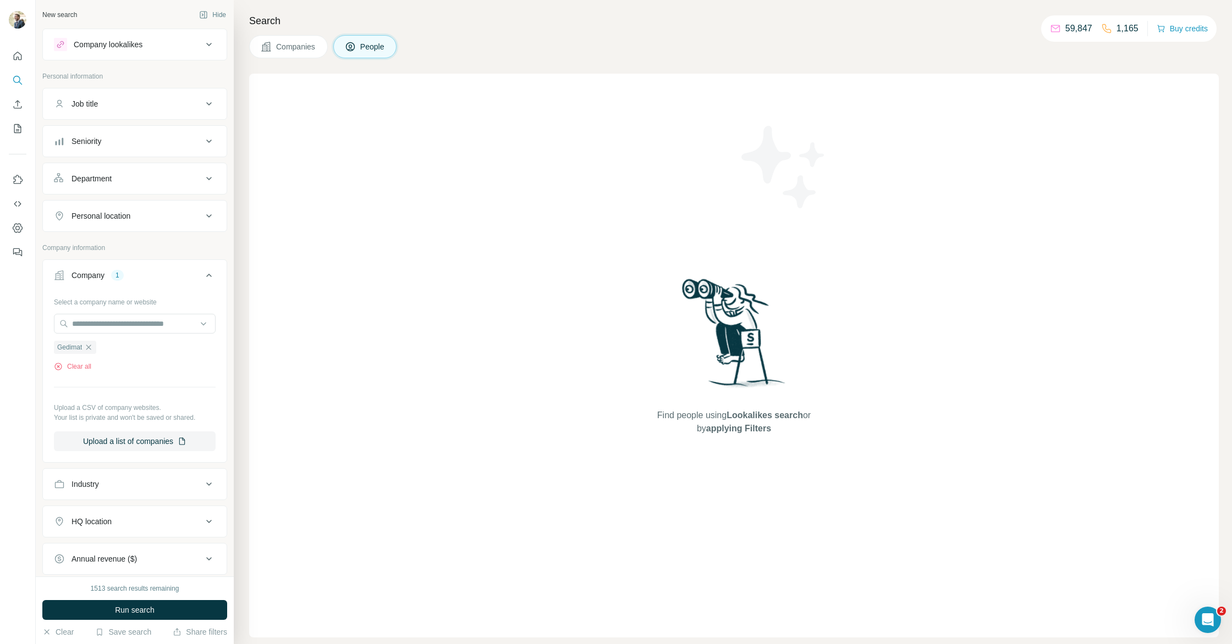
click at [156, 614] on button "Run search" at bounding box center [134, 610] width 185 height 20
click at [277, 60] on div "Search Companies People Find people using Lookalikes search or by applying Filt…" at bounding box center [733, 322] width 998 height 644
click at [279, 48] on span "Companies" at bounding box center [296, 46] width 40 height 11
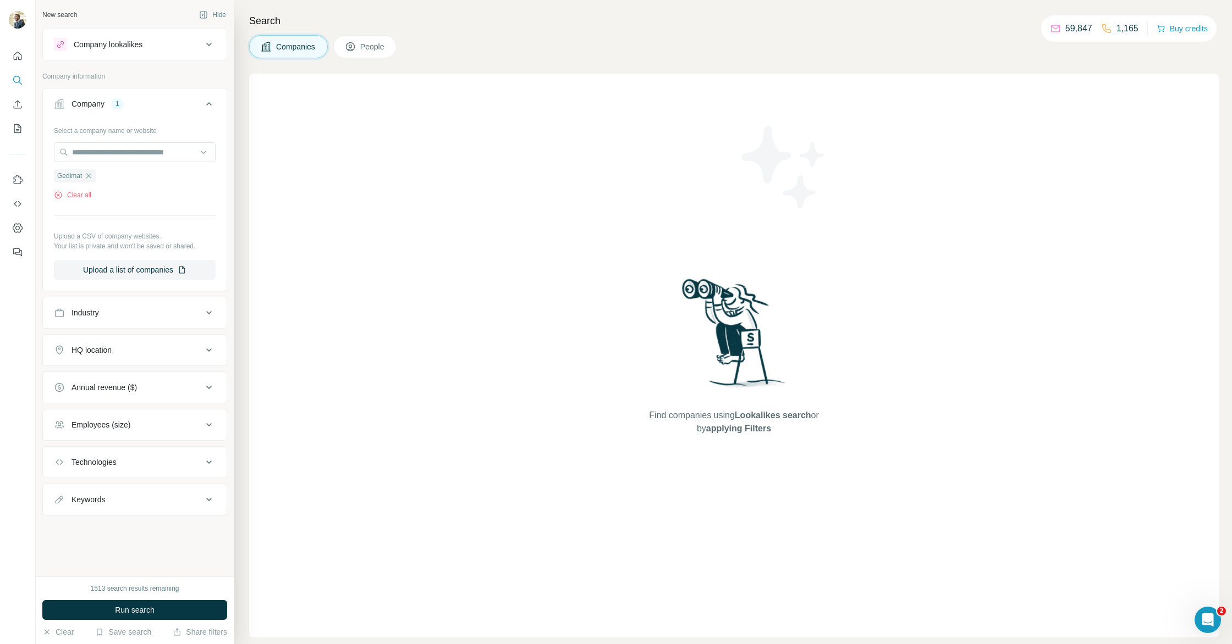
drag, startPoint x: 153, startPoint y: 605, endPoint x: 162, endPoint y: 609, distance: 9.6
click at [153, 605] on span "Run search" at bounding box center [135, 610] width 40 height 11
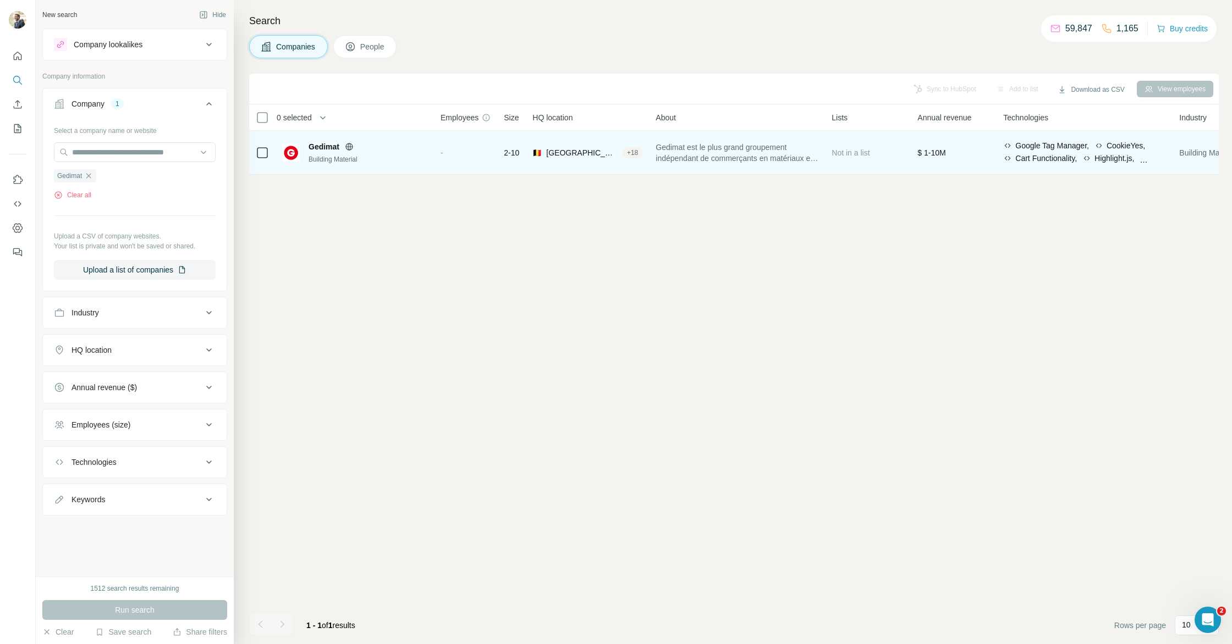
click at [334, 144] on span "Gedimat" at bounding box center [323, 146] width 31 height 11
click at [964, 150] on div "$ 1-10M" at bounding box center [953, 152] width 73 height 30
